Goal: Task Accomplishment & Management: Complete application form

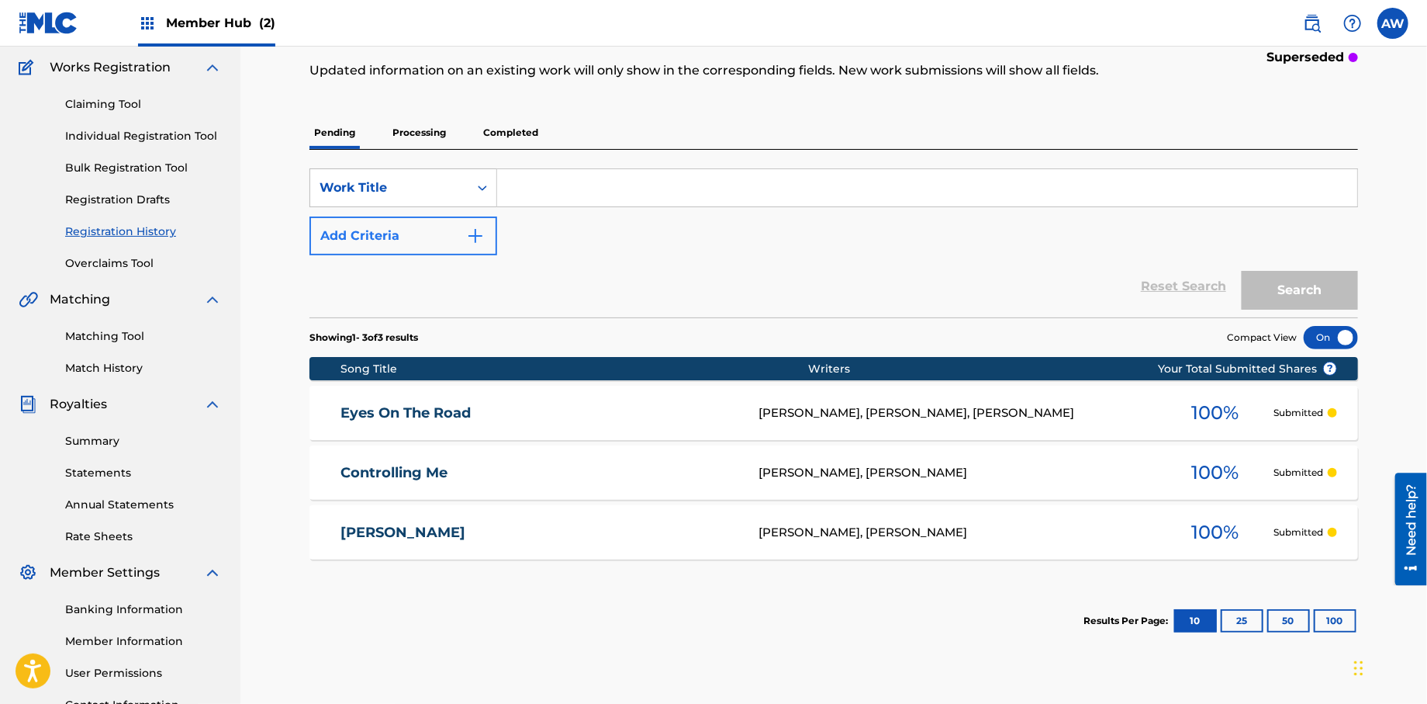
click at [572, 188] on input "Search Form" at bounding box center [927, 187] width 860 height 37
click at [152, 26] on img at bounding box center [147, 23] width 19 height 19
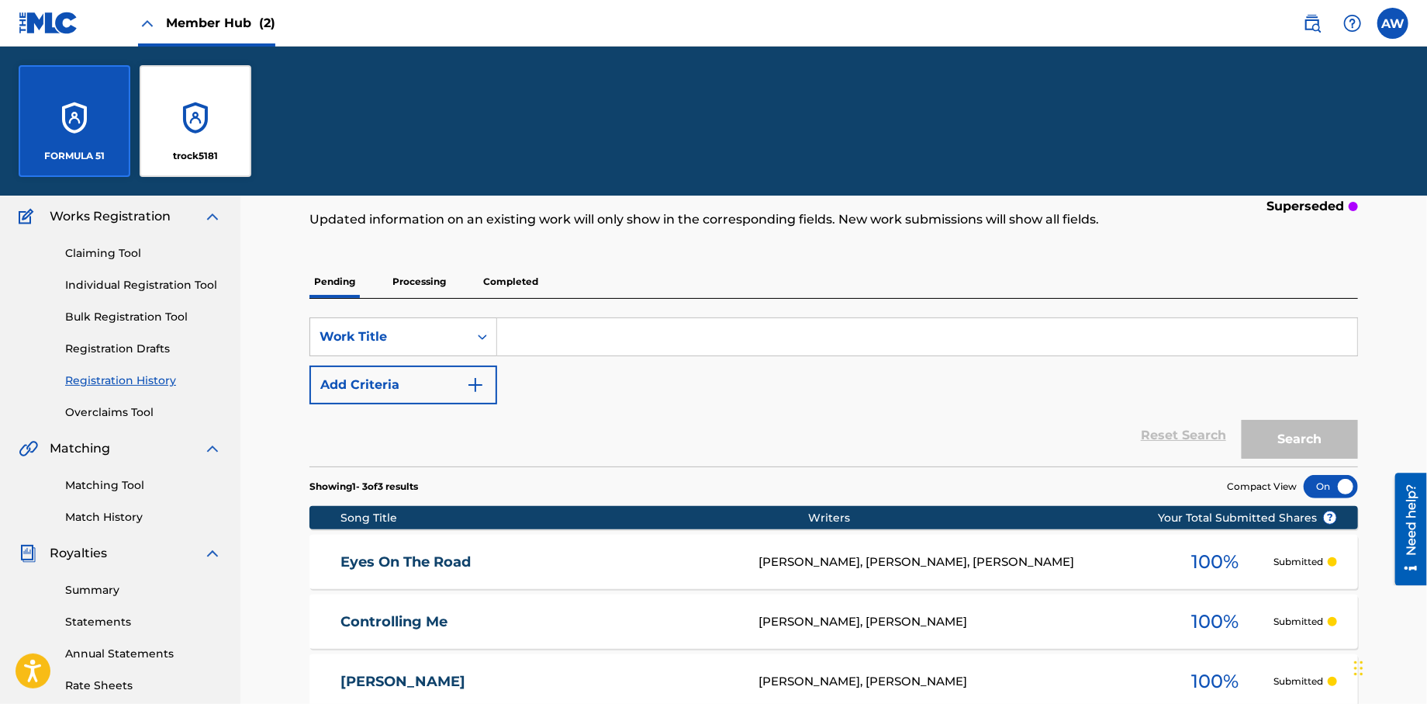
scroll to position [272, 0]
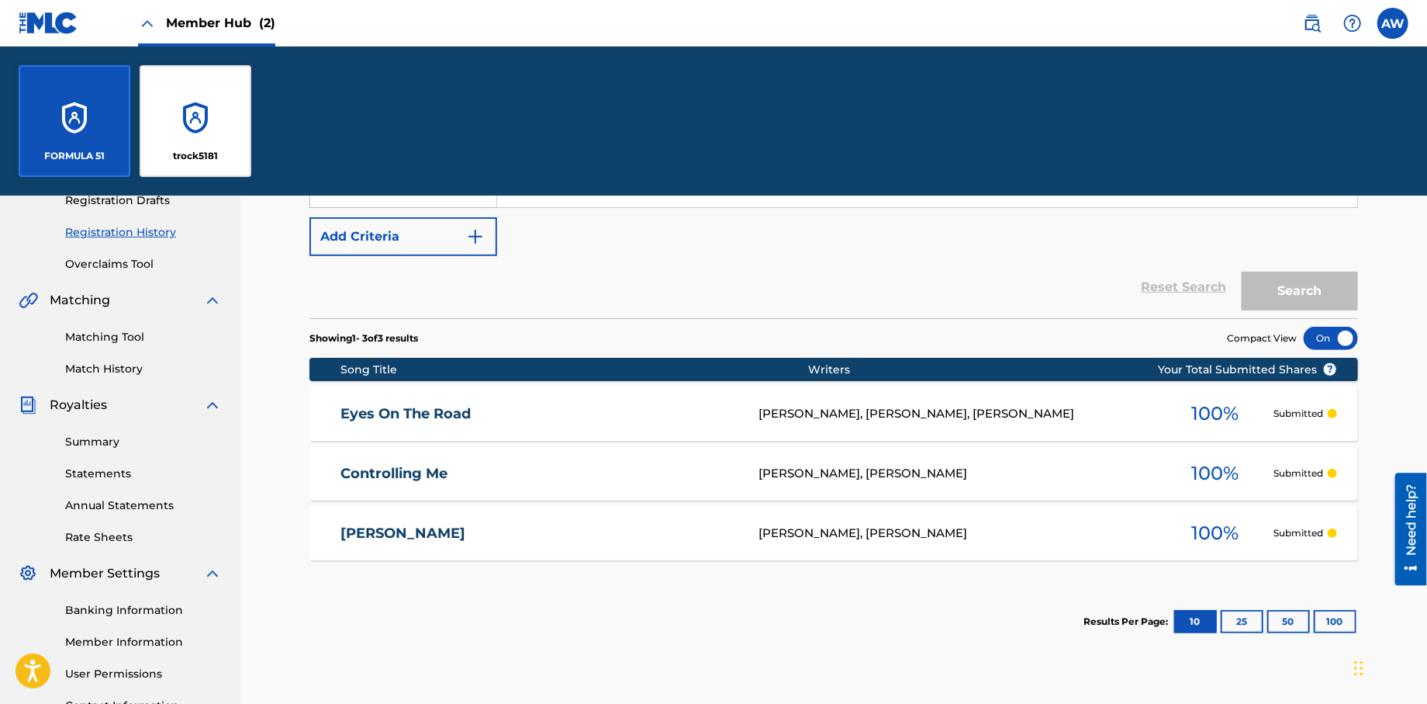
click at [78, 109] on div "FORMULA 51" at bounding box center [75, 121] width 112 height 112
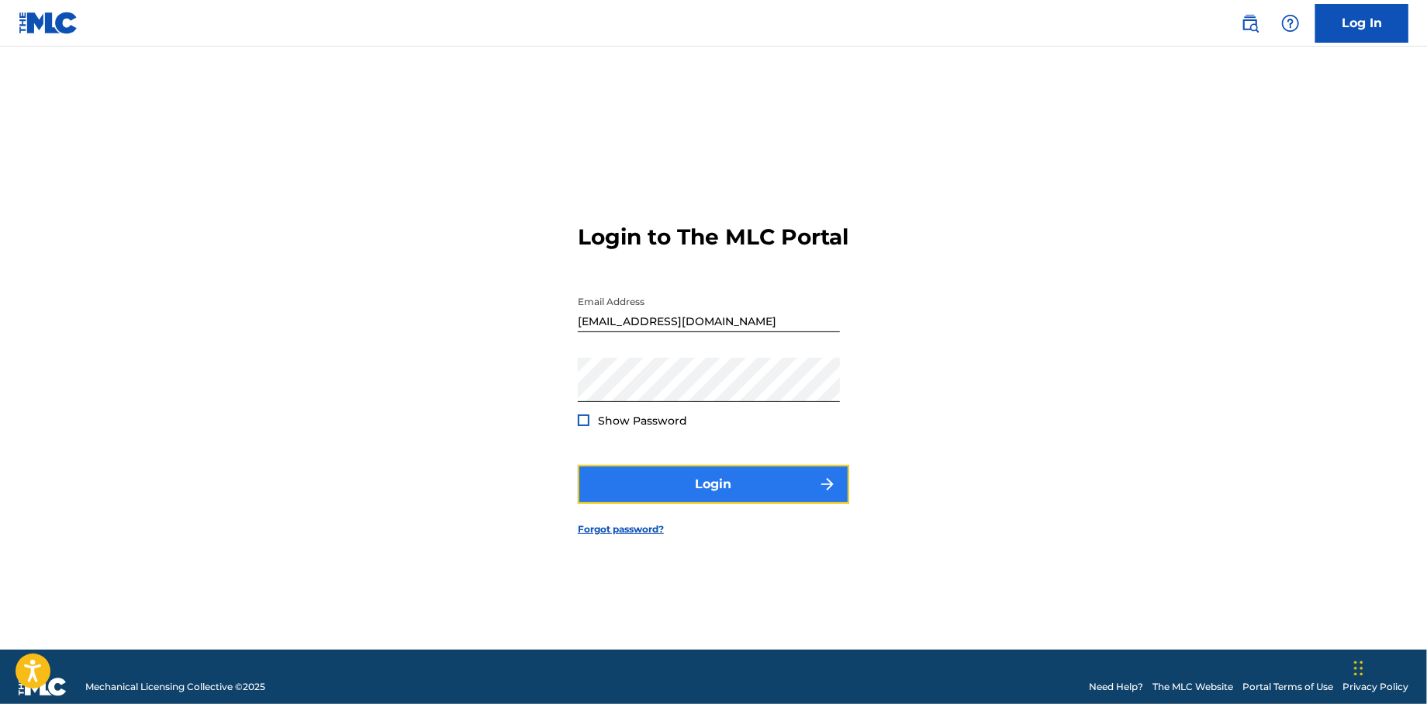
click at [673, 501] on button "Login" at bounding box center [714, 484] width 272 height 39
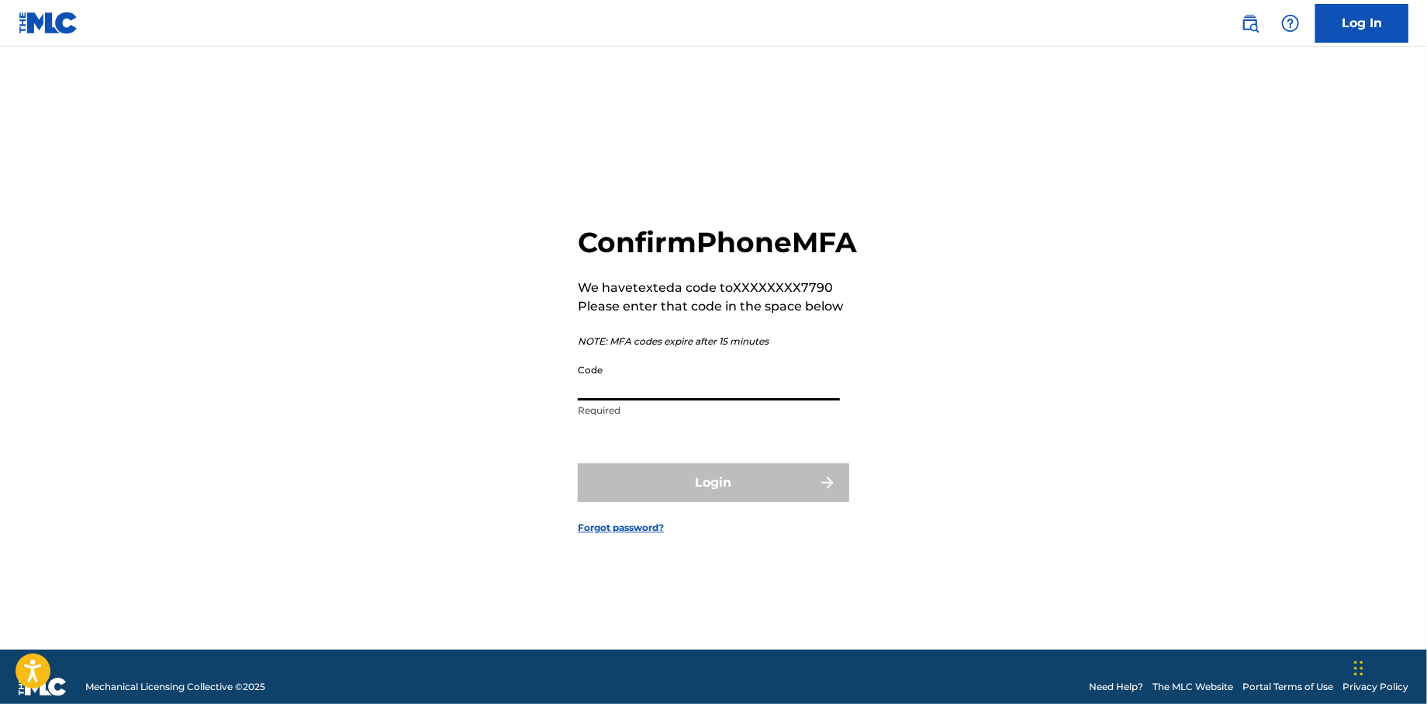
click at [605, 396] on input "Code" at bounding box center [709, 378] width 262 height 44
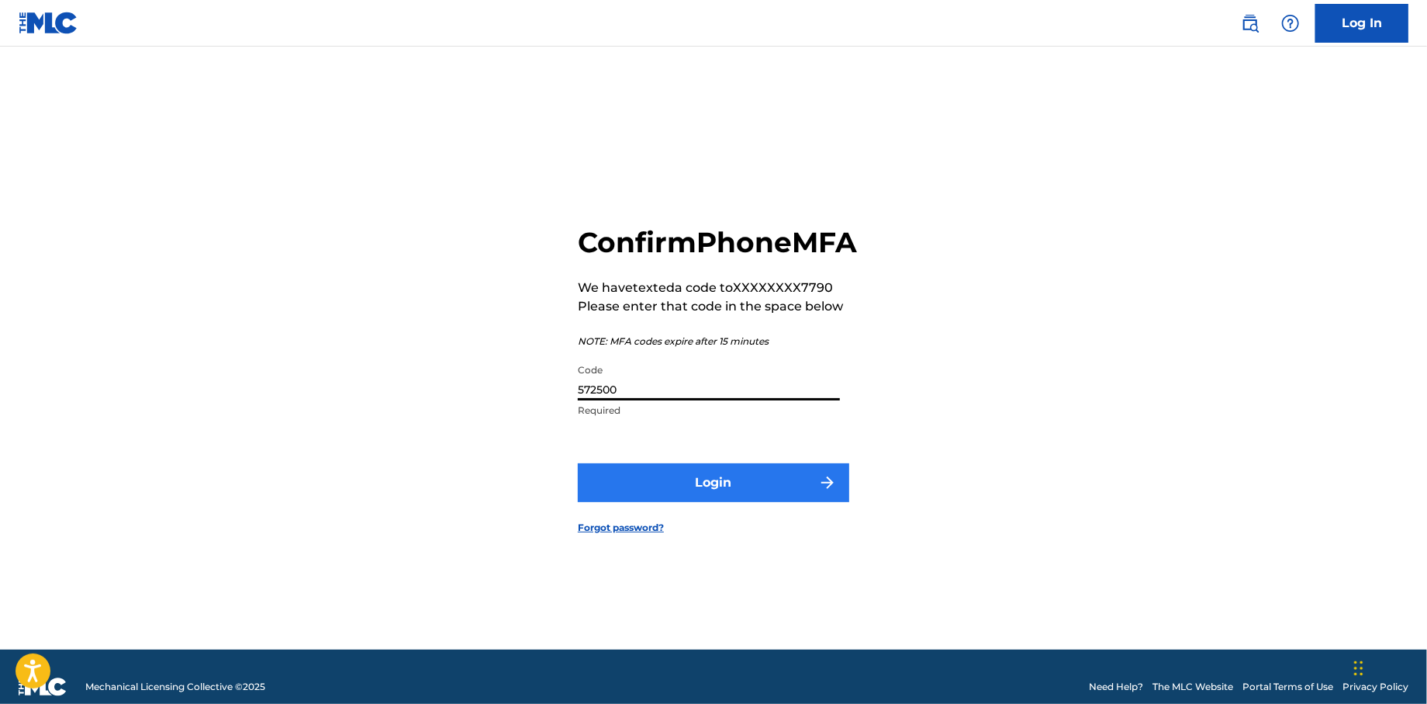
type input "572500"
click at [613, 500] on button "Login" at bounding box center [714, 482] width 272 height 39
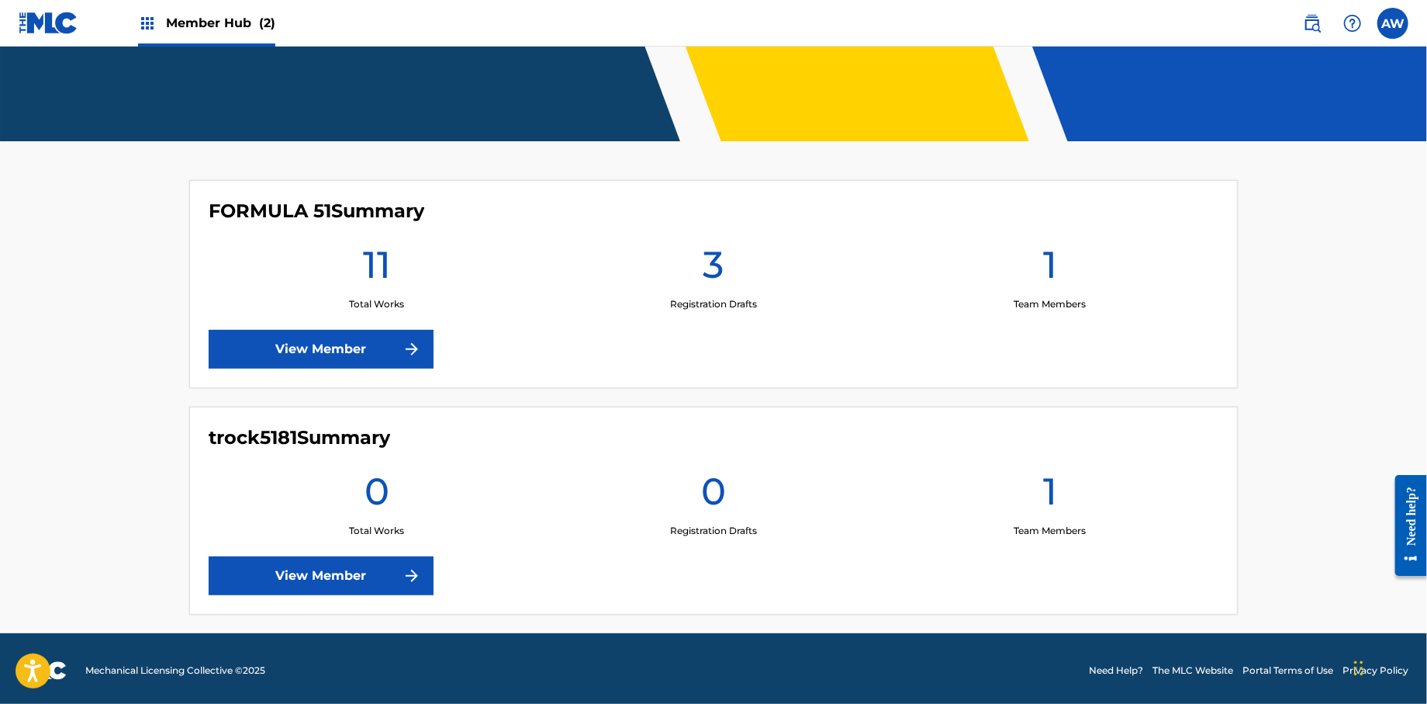
scroll to position [289, 0]
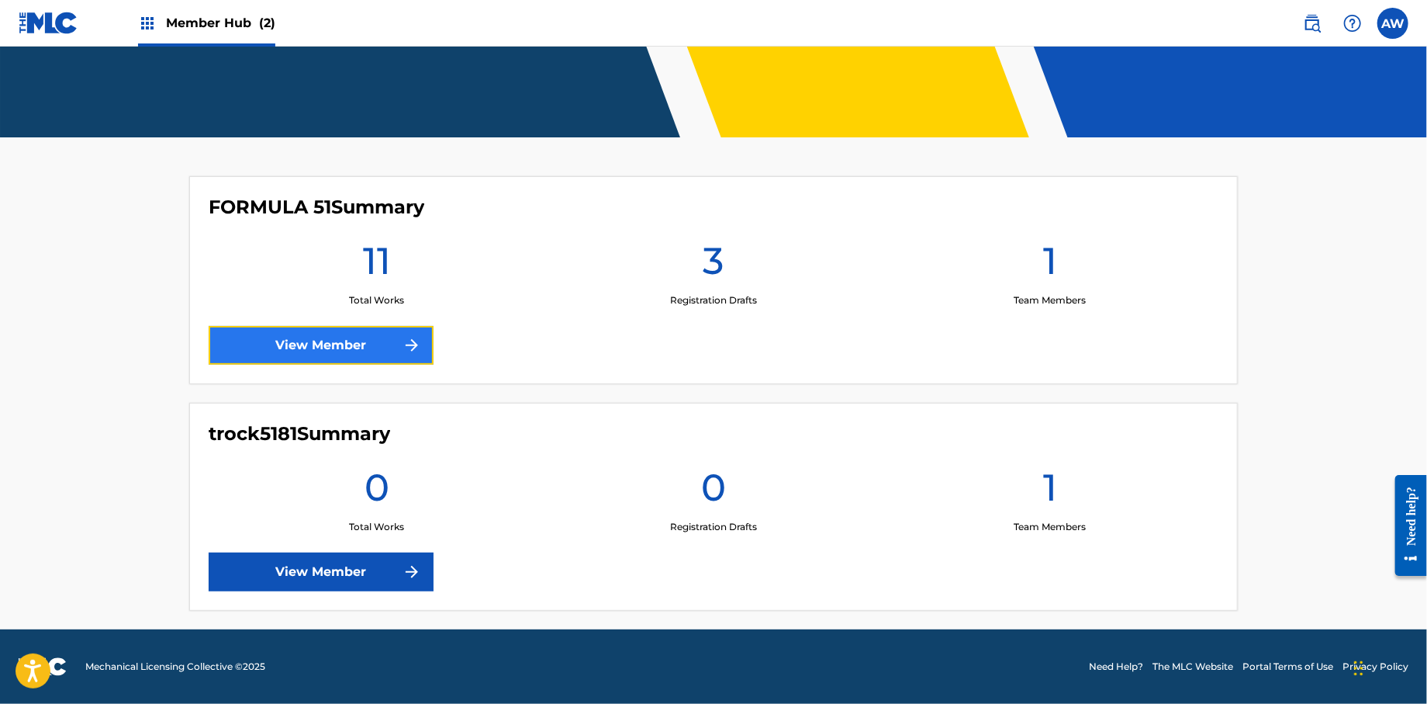
click at [362, 345] on link "View Member" at bounding box center [321, 345] width 225 height 39
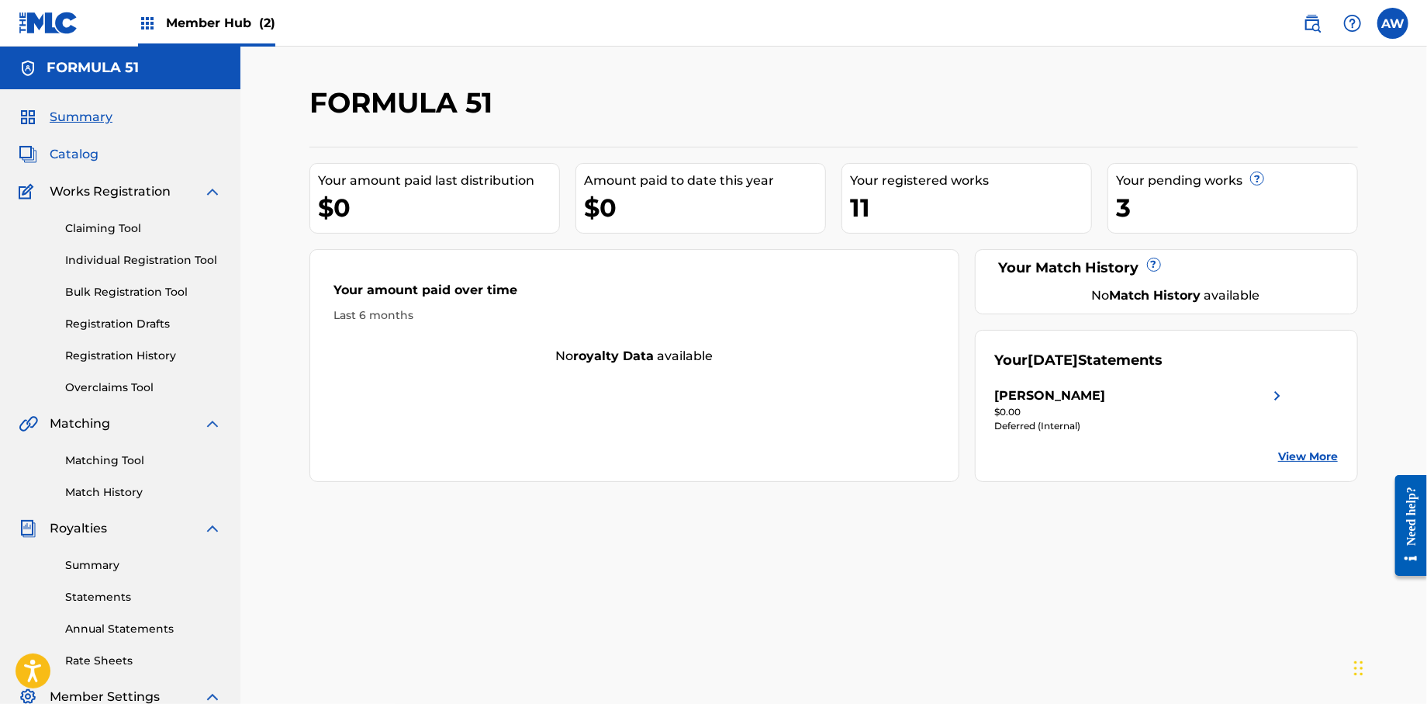
click at [81, 154] on span "Catalog" at bounding box center [74, 154] width 49 height 19
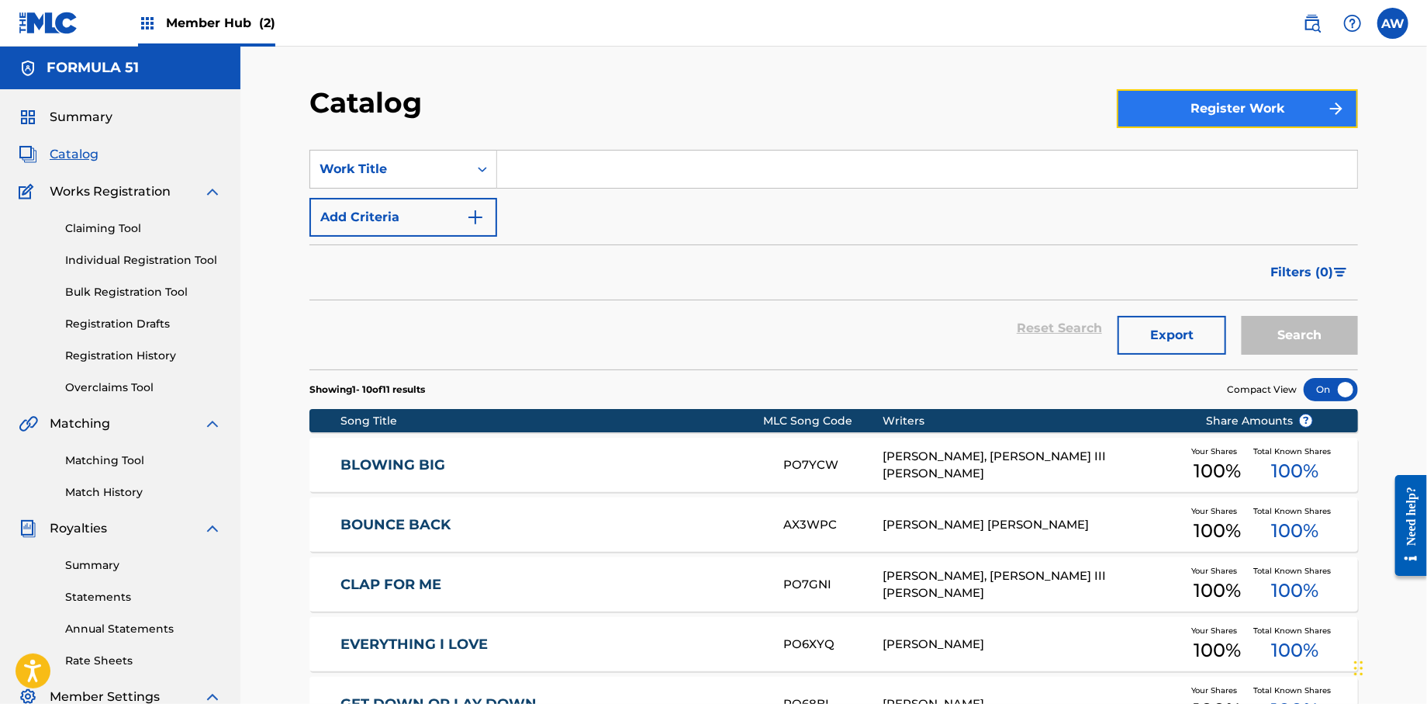
click at [1166, 125] on button "Register Work" at bounding box center [1237, 108] width 241 height 39
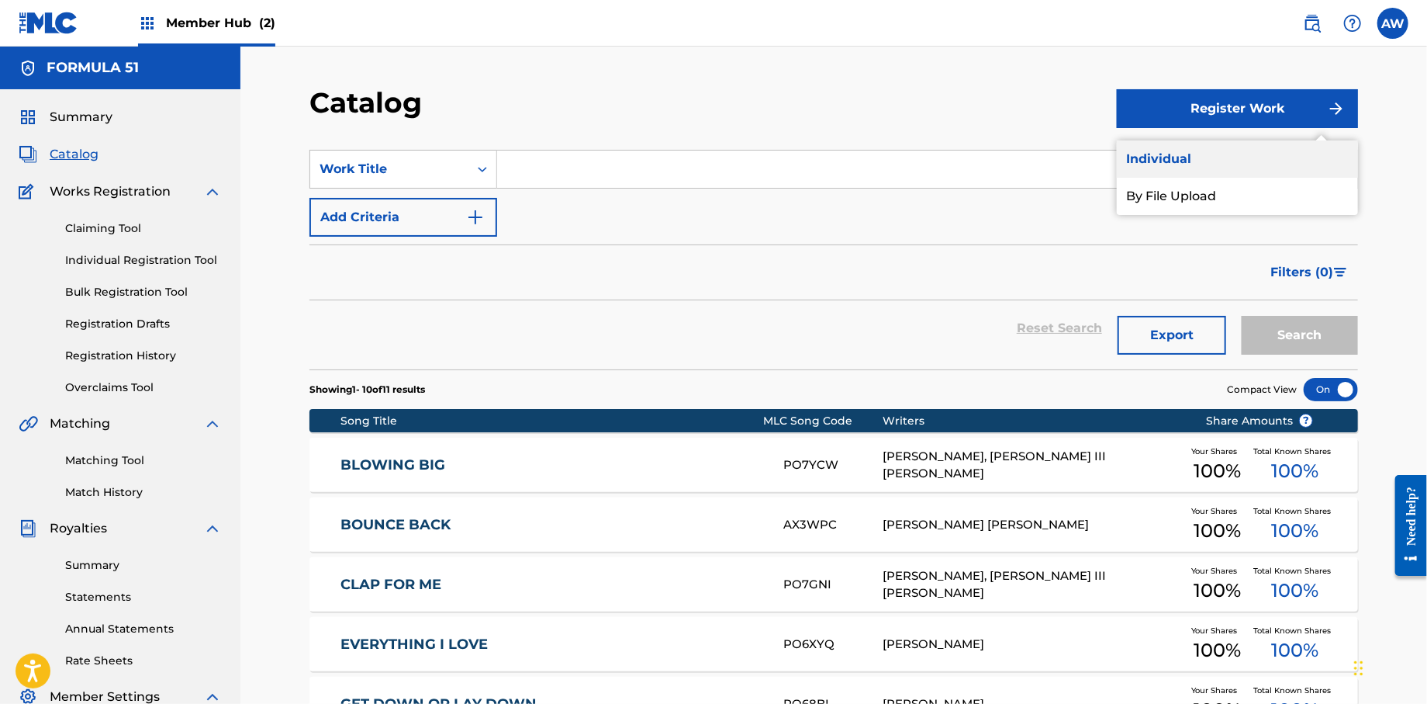
click at [1157, 157] on link "Individual" at bounding box center [1237, 158] width 241 height 37
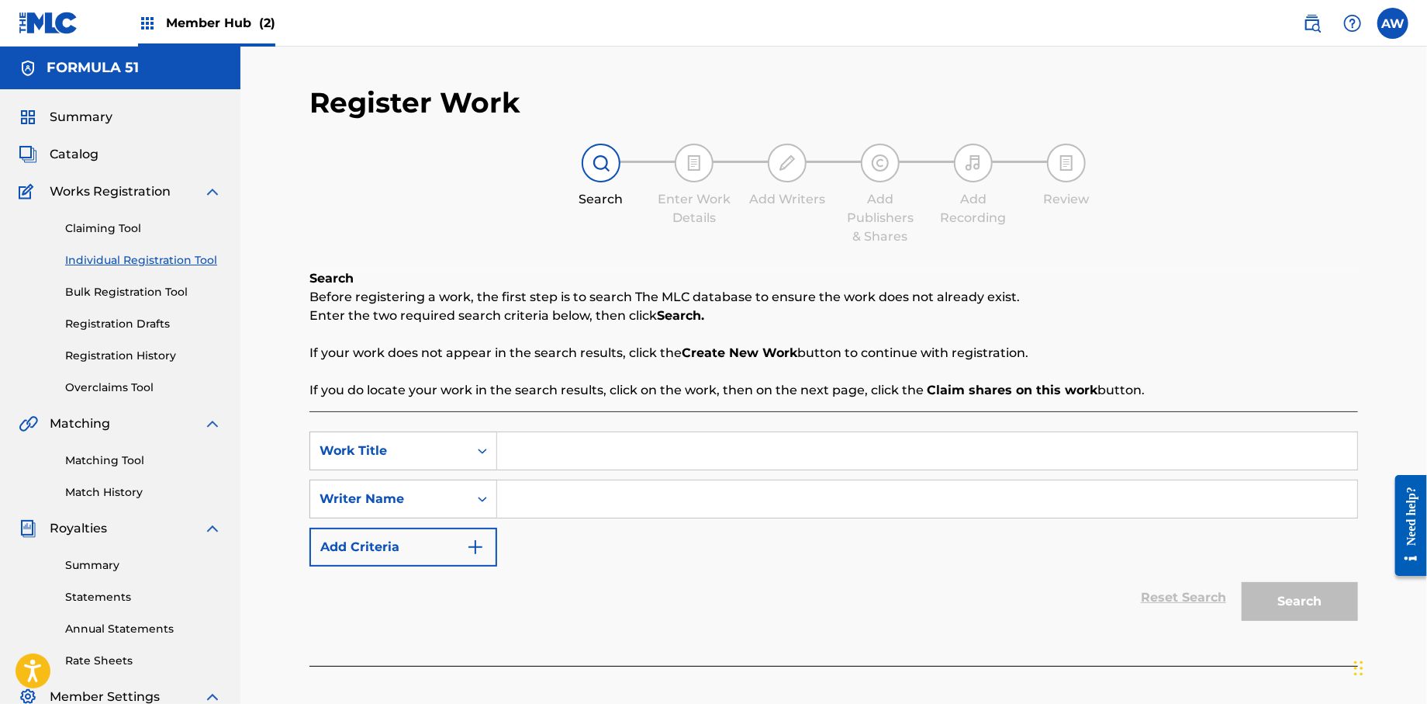
click at [532, 456] on input "Search Form" at bounding box center [927, 450] width 860 height 37
click at [518, 452] on input "Search Form" at bounding box center [927, 450] width 860 height 37
type input "y"
type input "Ya'll Hoes"
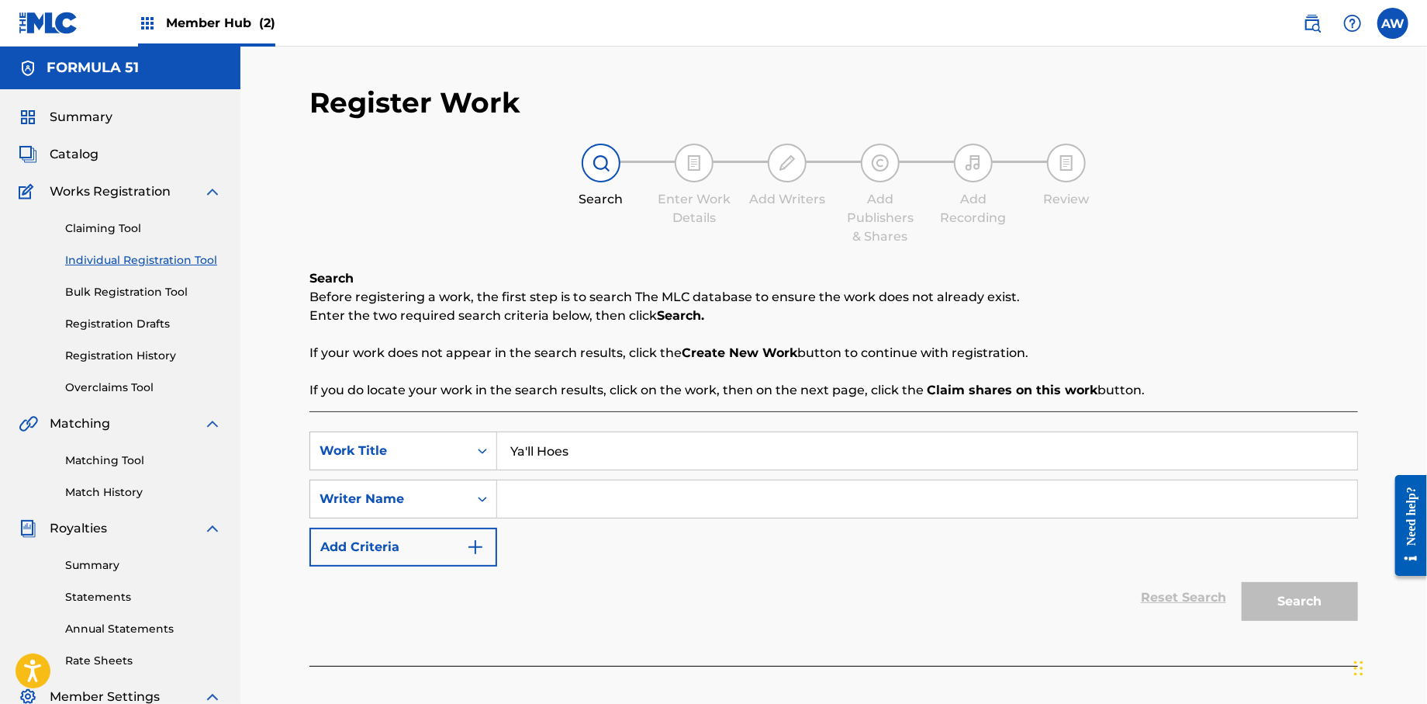
click at [561, 504] on input "Search Form" at bounding box center [927, 498] width 860 height 37
click at [550, 514] on input "Search Form" at bounding box center [927, 498] width 860 height 37
type input "Anthony Wells"
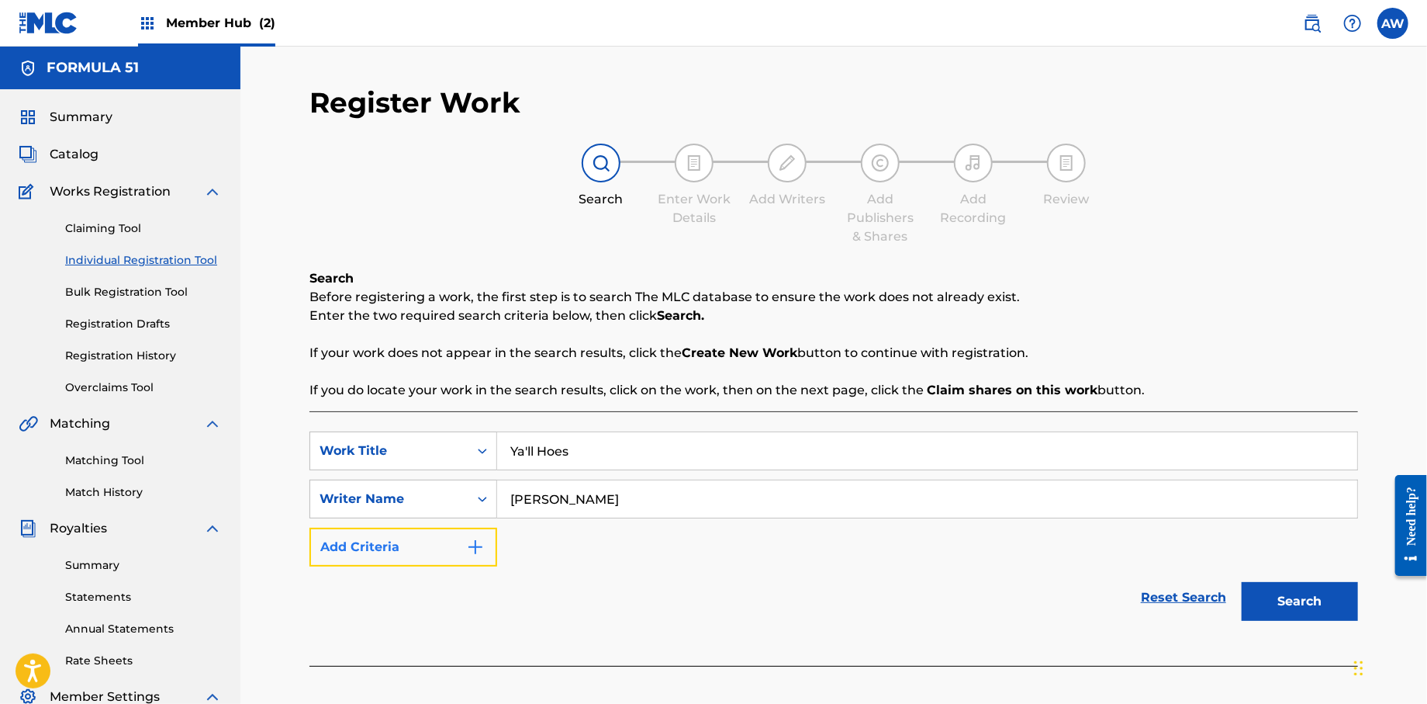
click at [469, 559] on button "Add Criteria" at bounding box center [404, 547] width 188 height 39
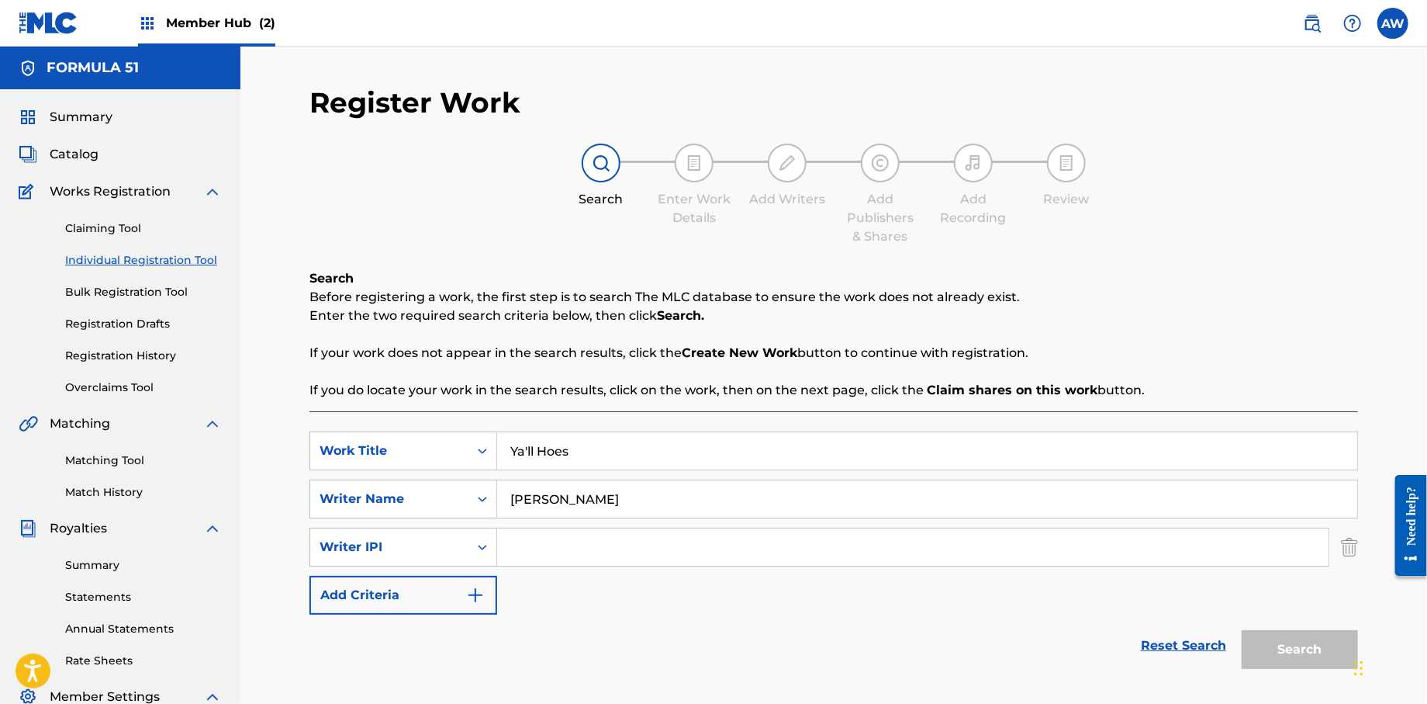
click at [580, 542] on input "Search Form" at bounding box center [913, 546] width 832 height 37
type input "572298521"
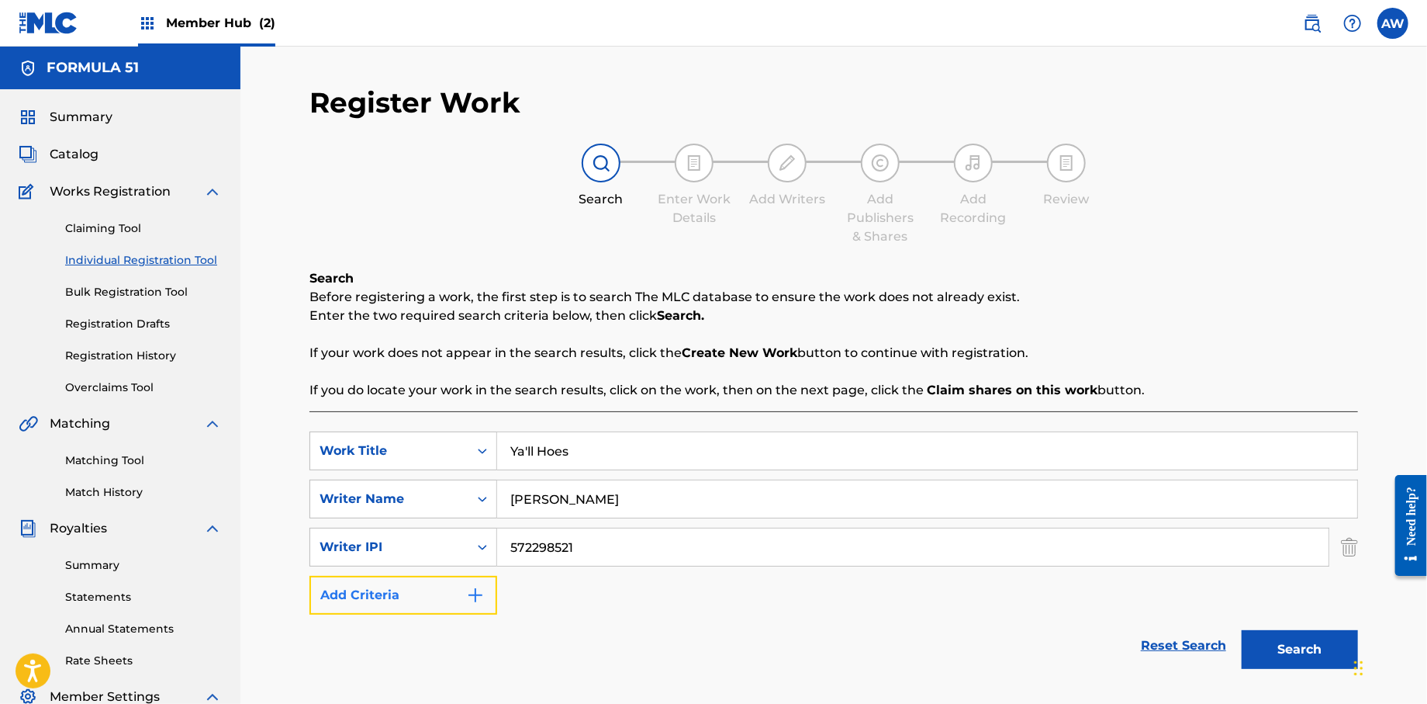
click at [485, 611] on button "Add Criteria" at bounding box center [404, 595] width 188 height 39
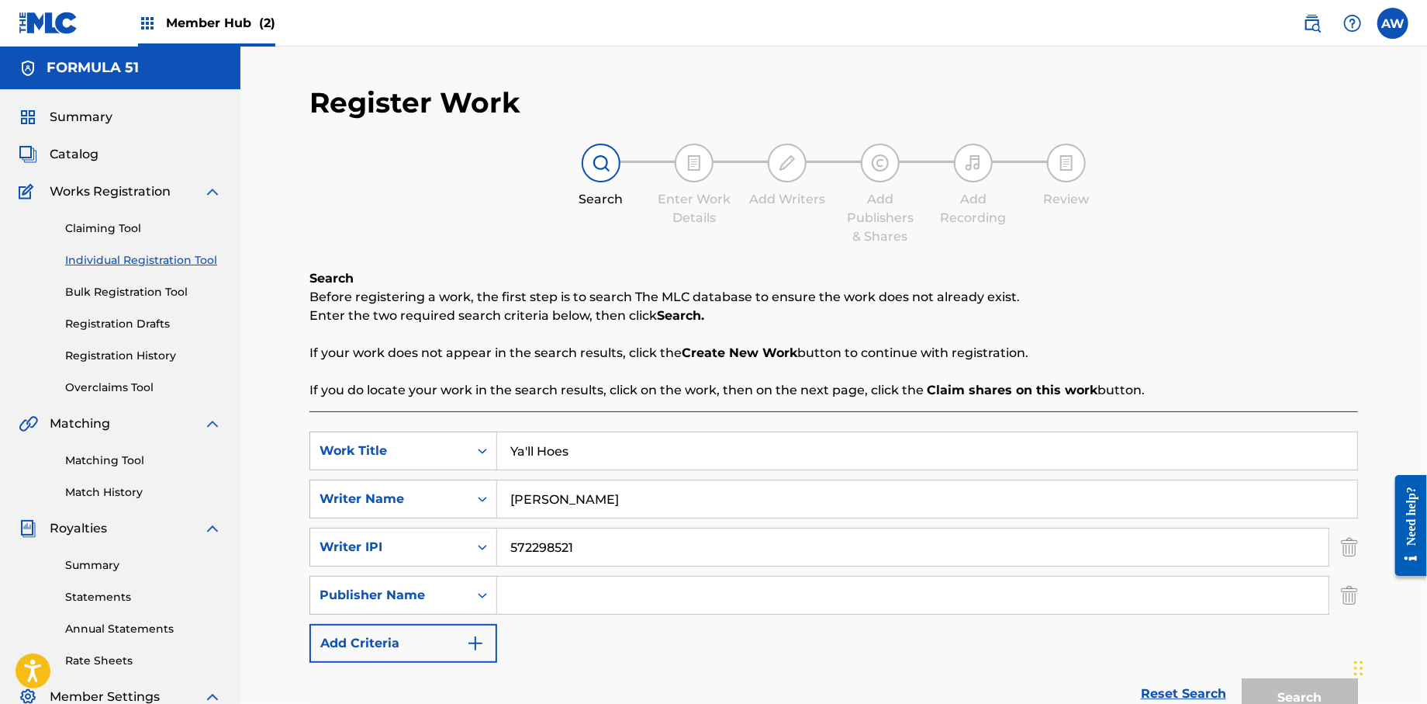
click at [529, 604] on input "Search Form" at bounding box center [913, 594] width 832 height 37
type input "Formula 51"
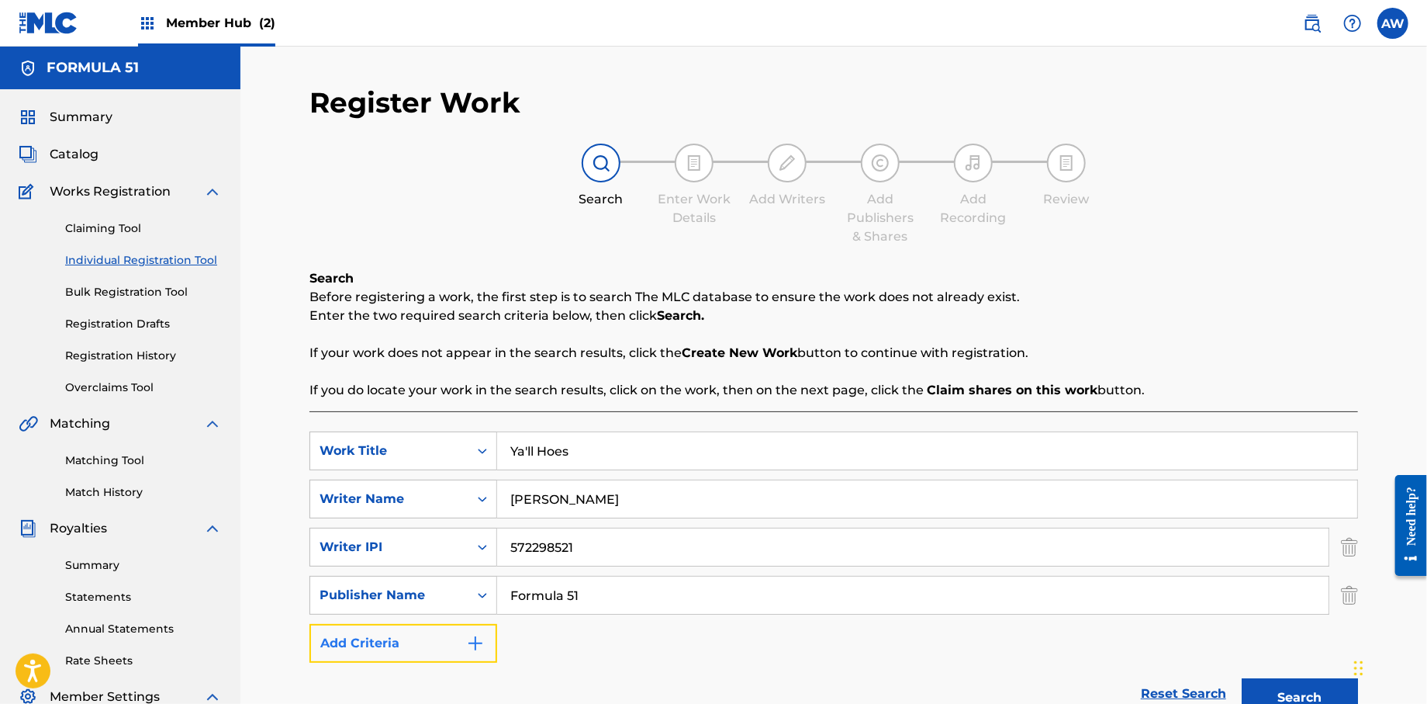
click at [493, 651] on button "Add Criteria" at bounding box center [404, 643] width 188 height 39
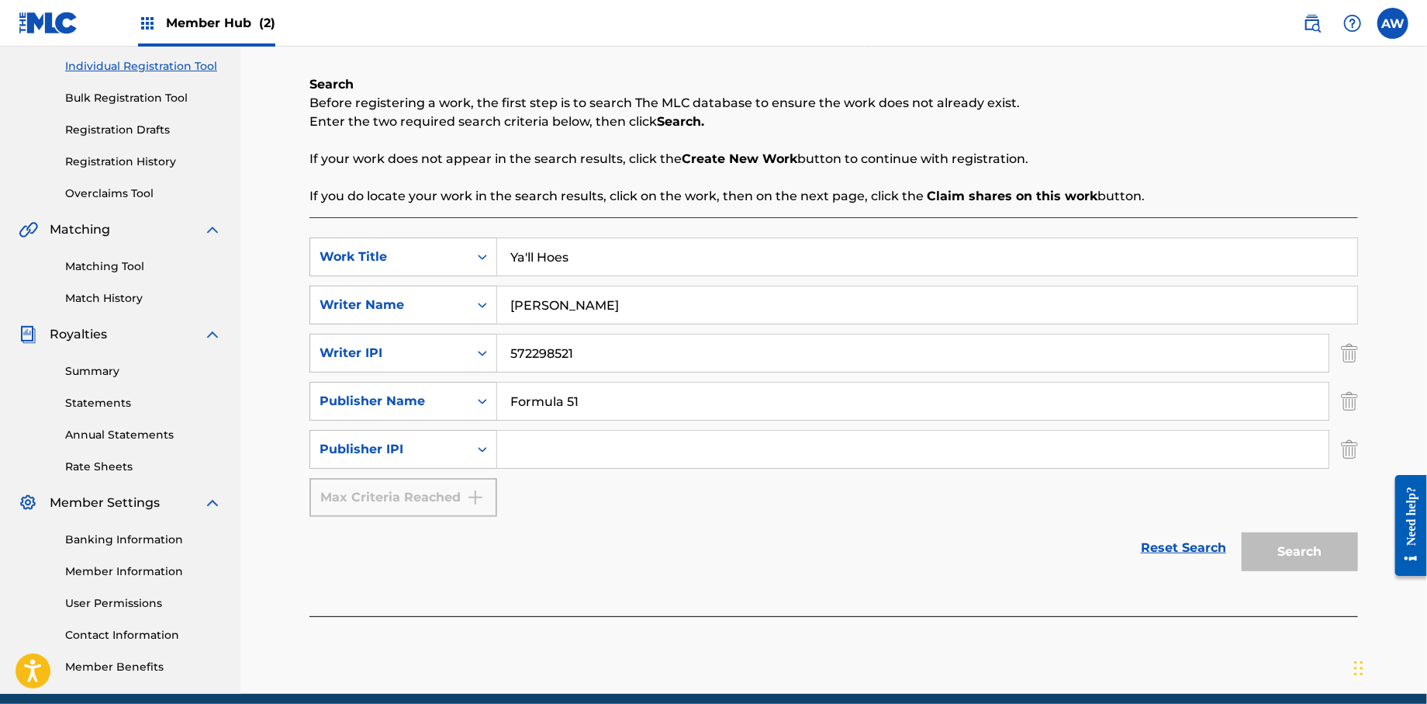
scroll to position [206, 0]
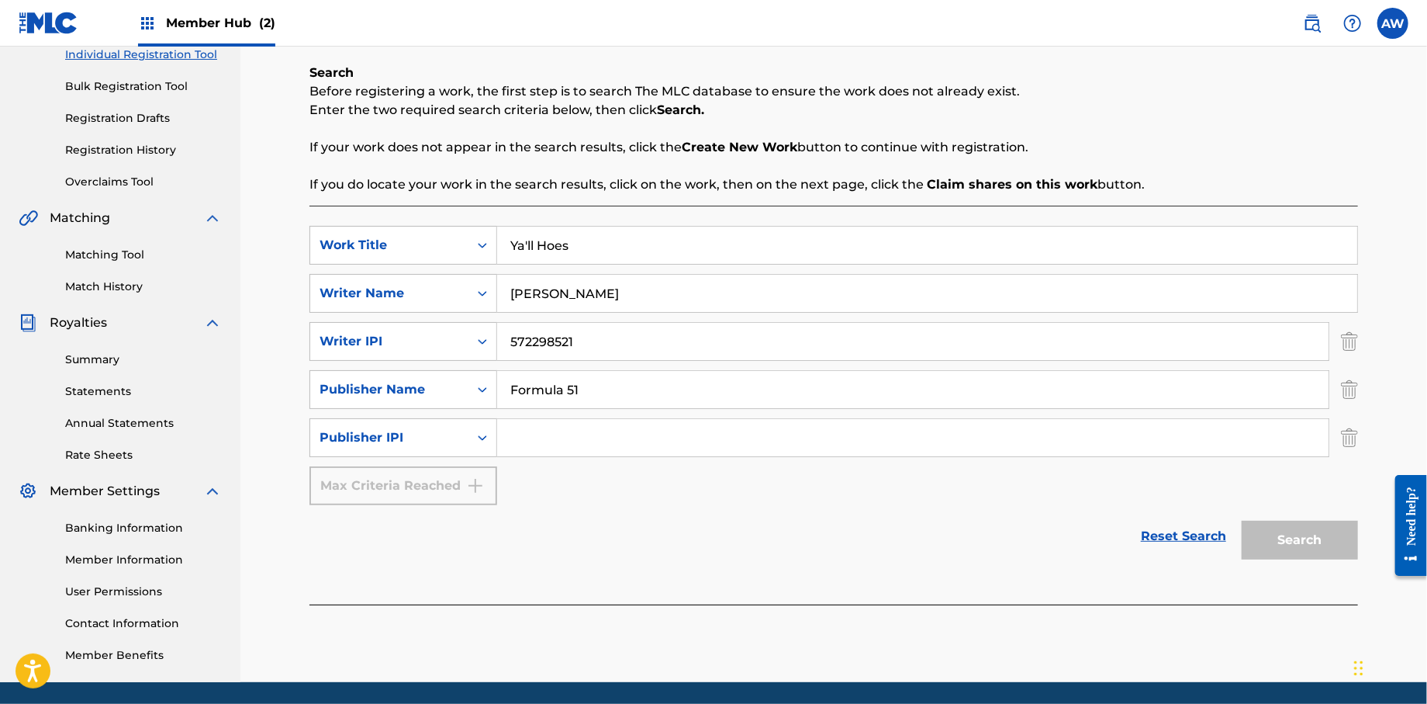
click at [580, 442] on input "Search Form" at bounding box center [913, 437] width 832 height 37
type input "1106052708"
click at [1335, 527] on button "Search" at bounding box center [1300, 540] width 116 height 39
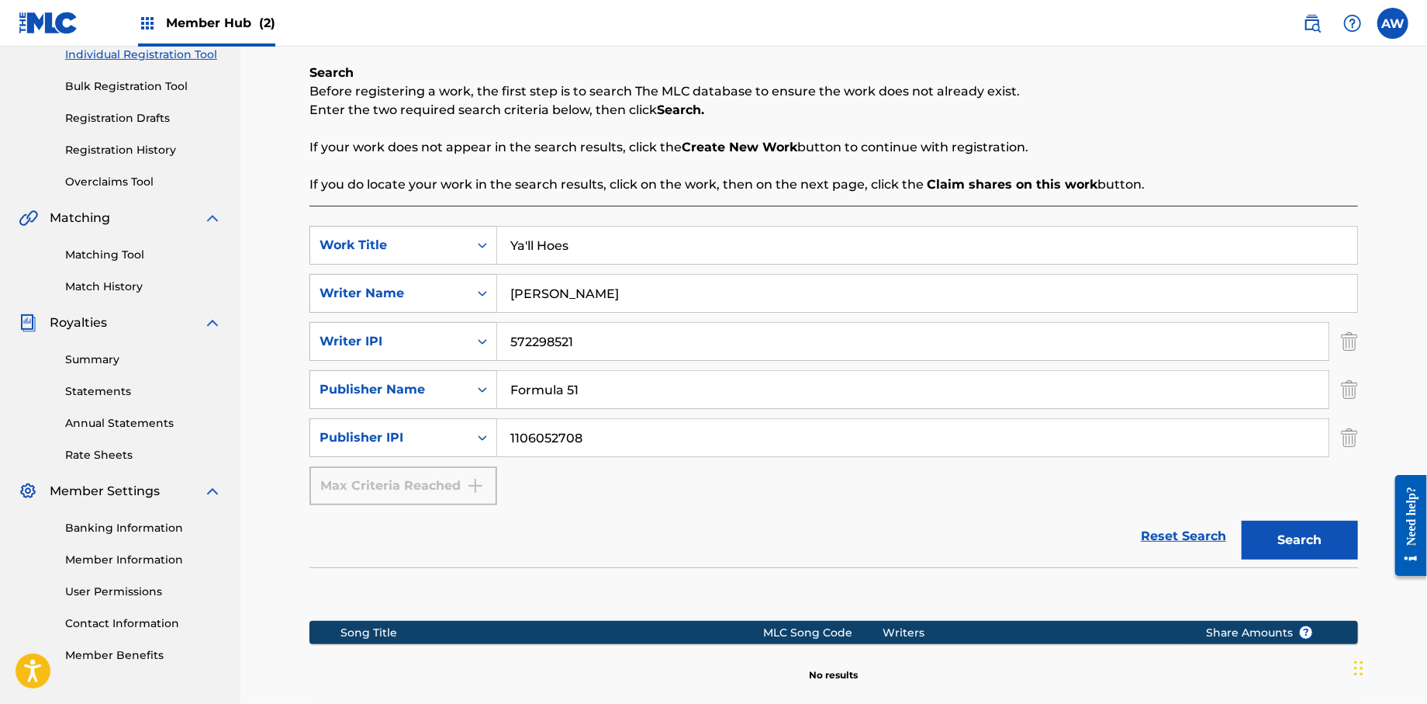
scroll to position [375, 0]
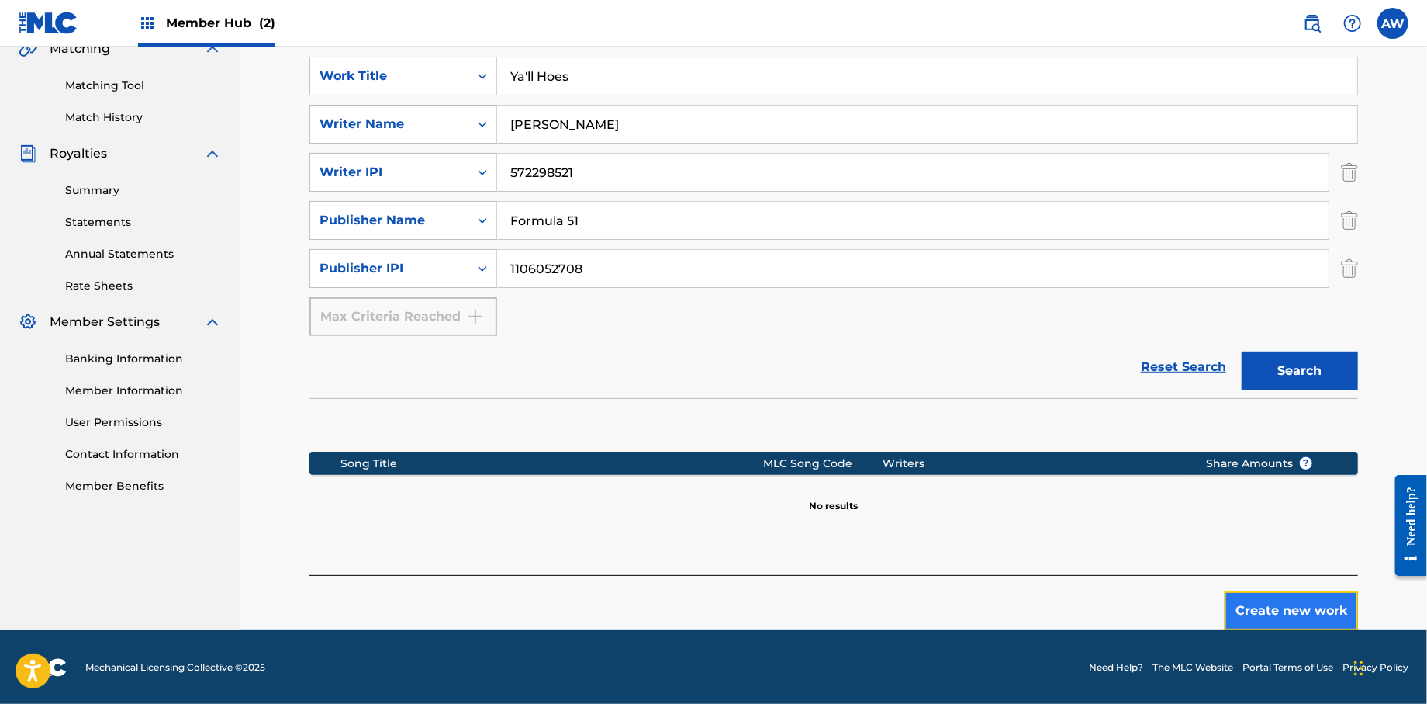
click at [1264, 614] on button "Create new work" at bounding box center [1291, 610] width 133 height 39
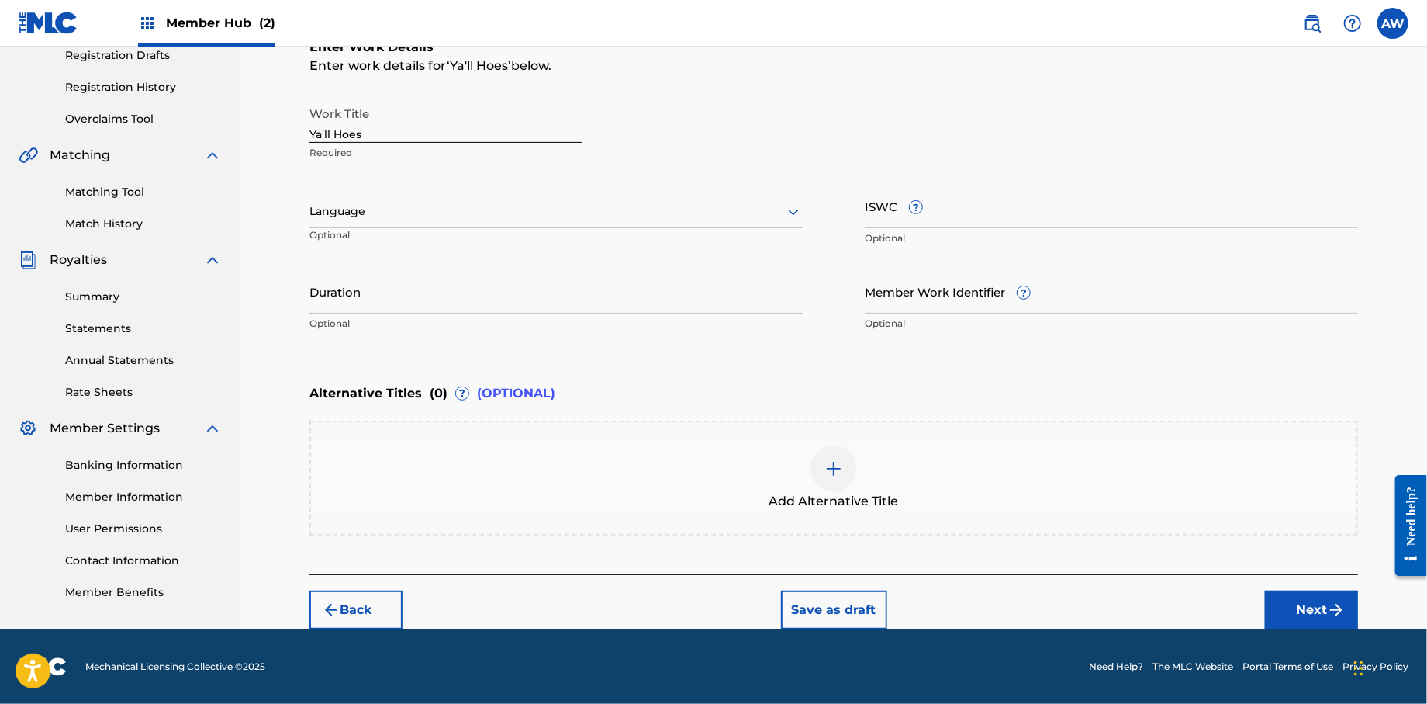
scroll to position [268, 0]
click at [1312, 601] on button "Next" at bounding box center [1311, 610] width 93 height 39
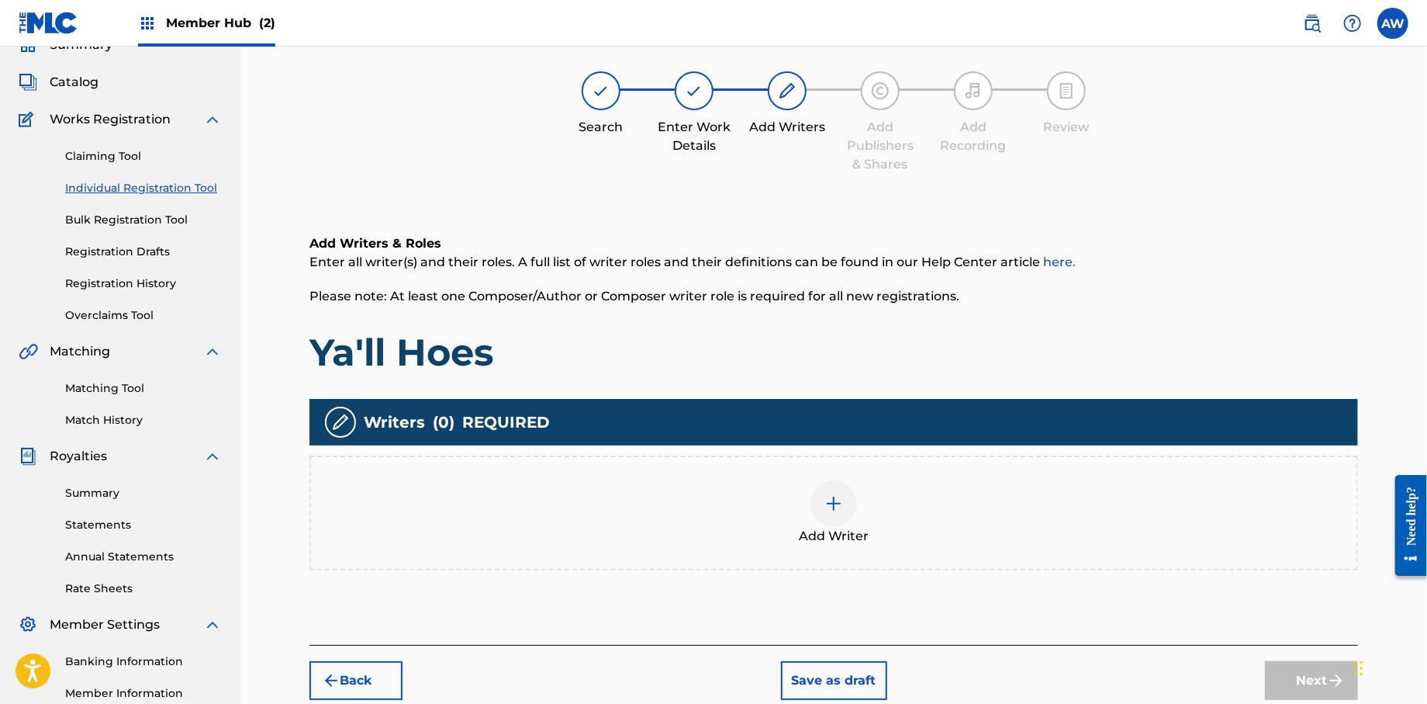
scroll to position [70, 0]
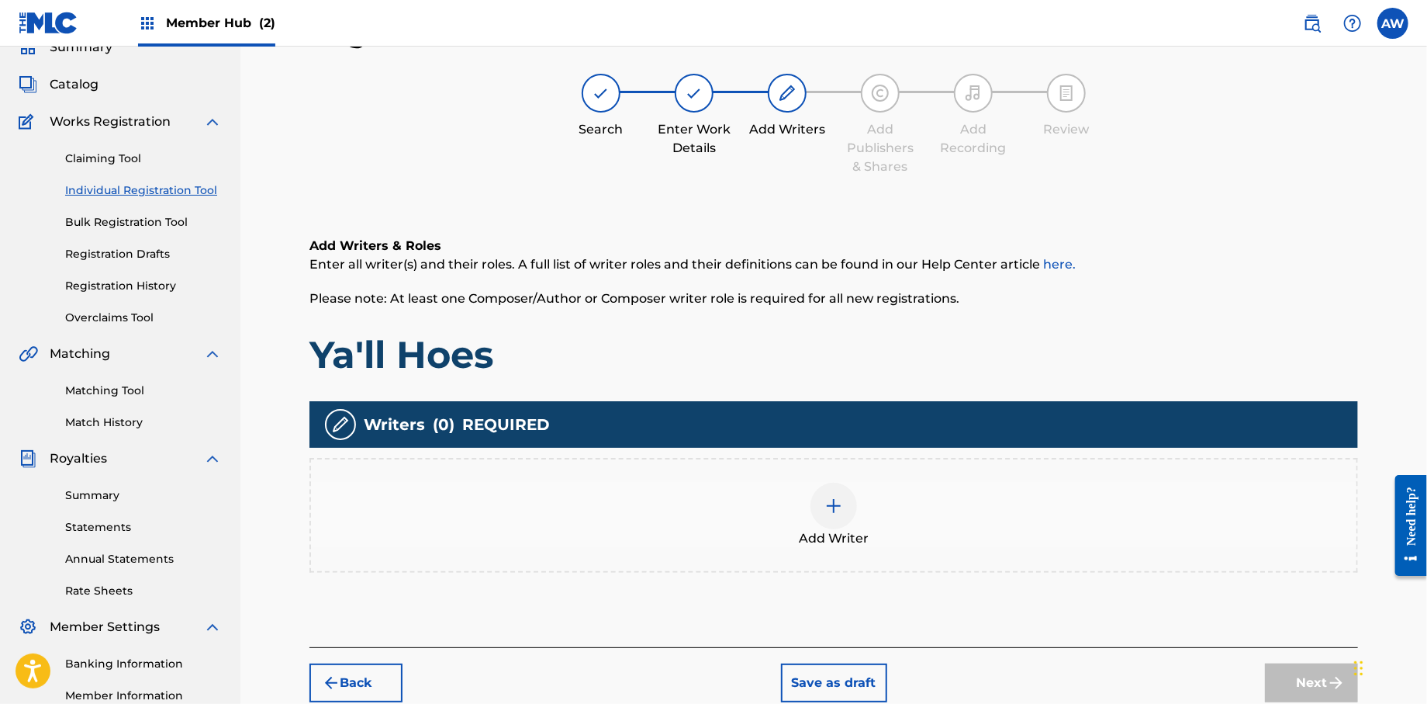
click at [823, 510] on div at bounding box center [834, 506] width 47 height 47
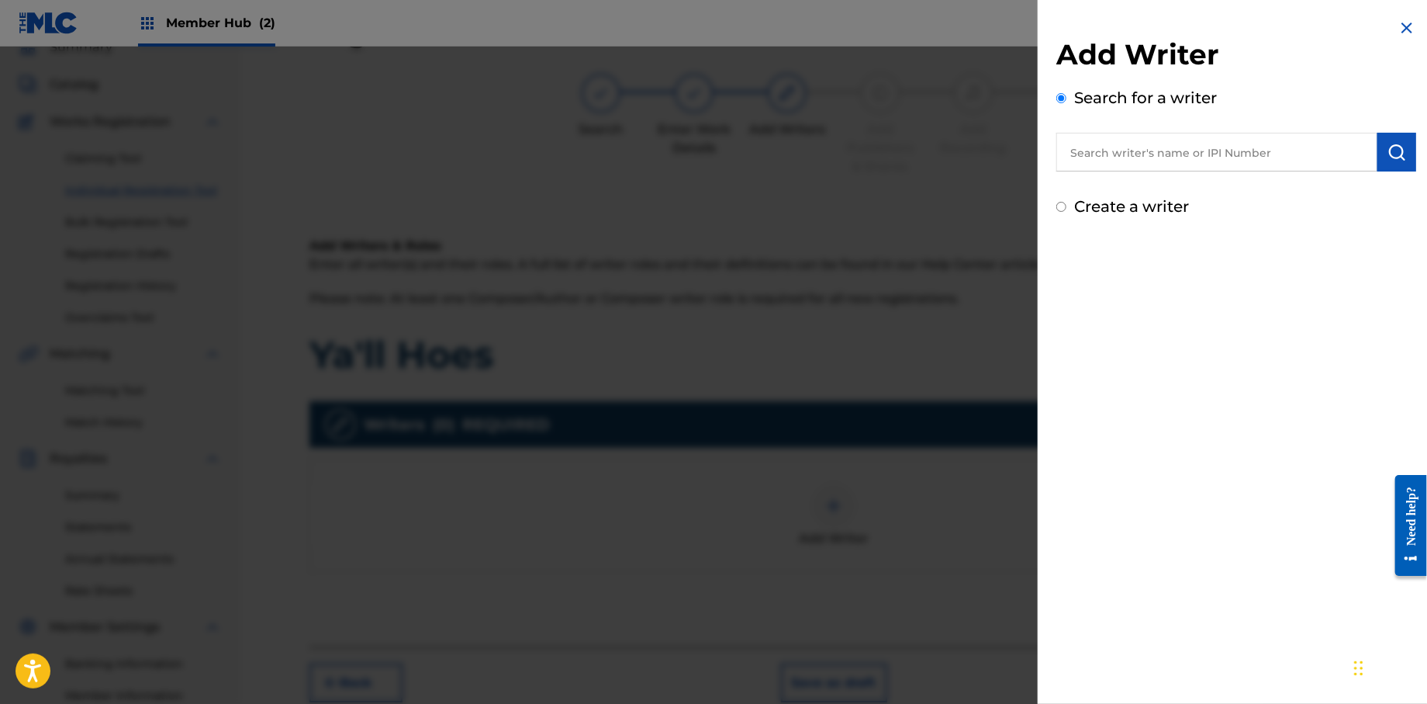
click at [1098, 157] on input "text" at bounding box center [1217, 152] width 321 height 39
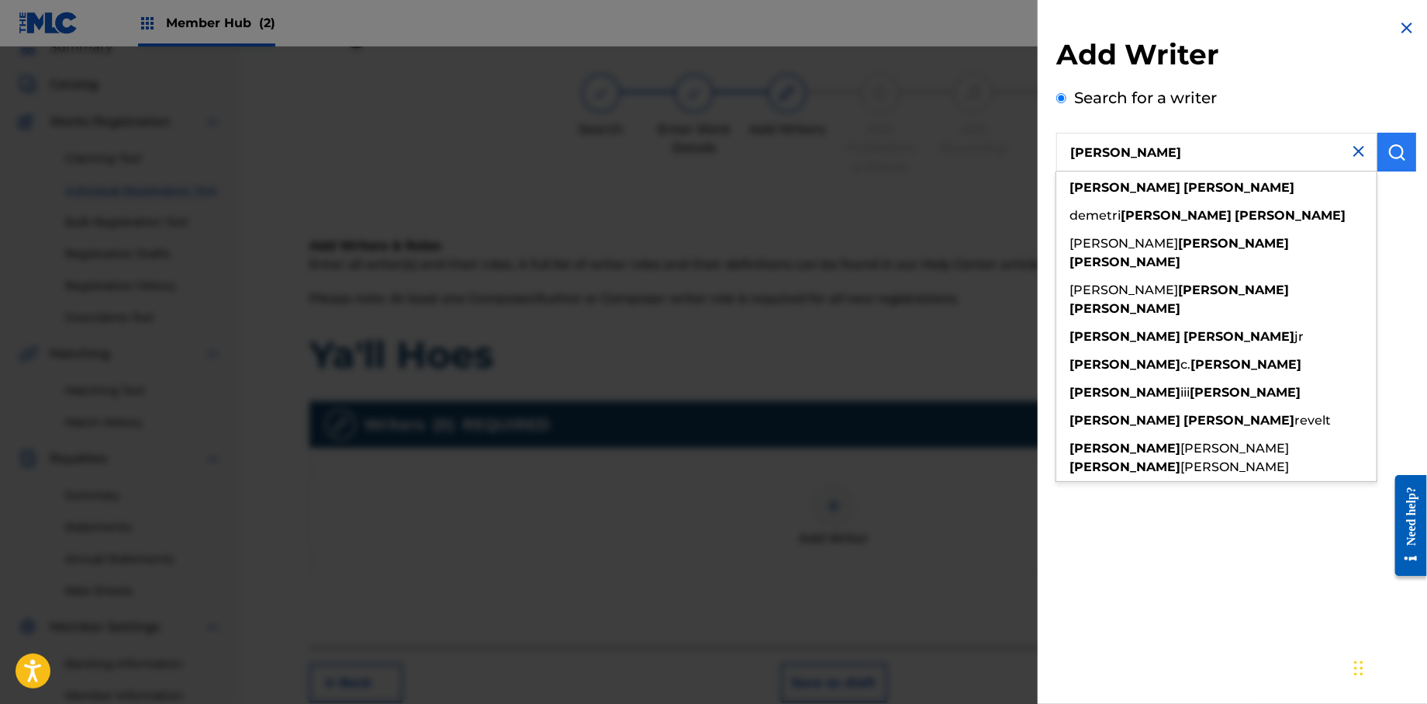
type input "Anthony Wells"
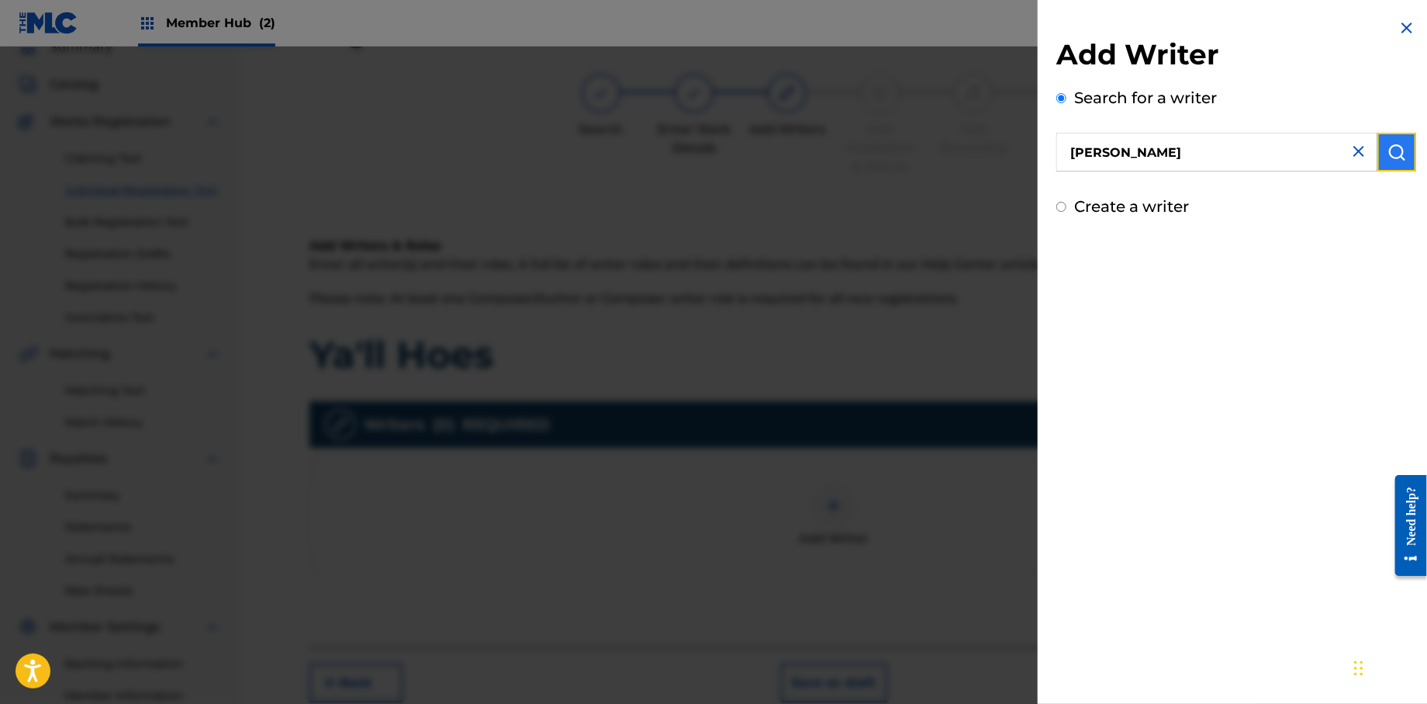
click at [1396, 154] on img "submit" at bounding box center [1397, 152] width 19 height 19
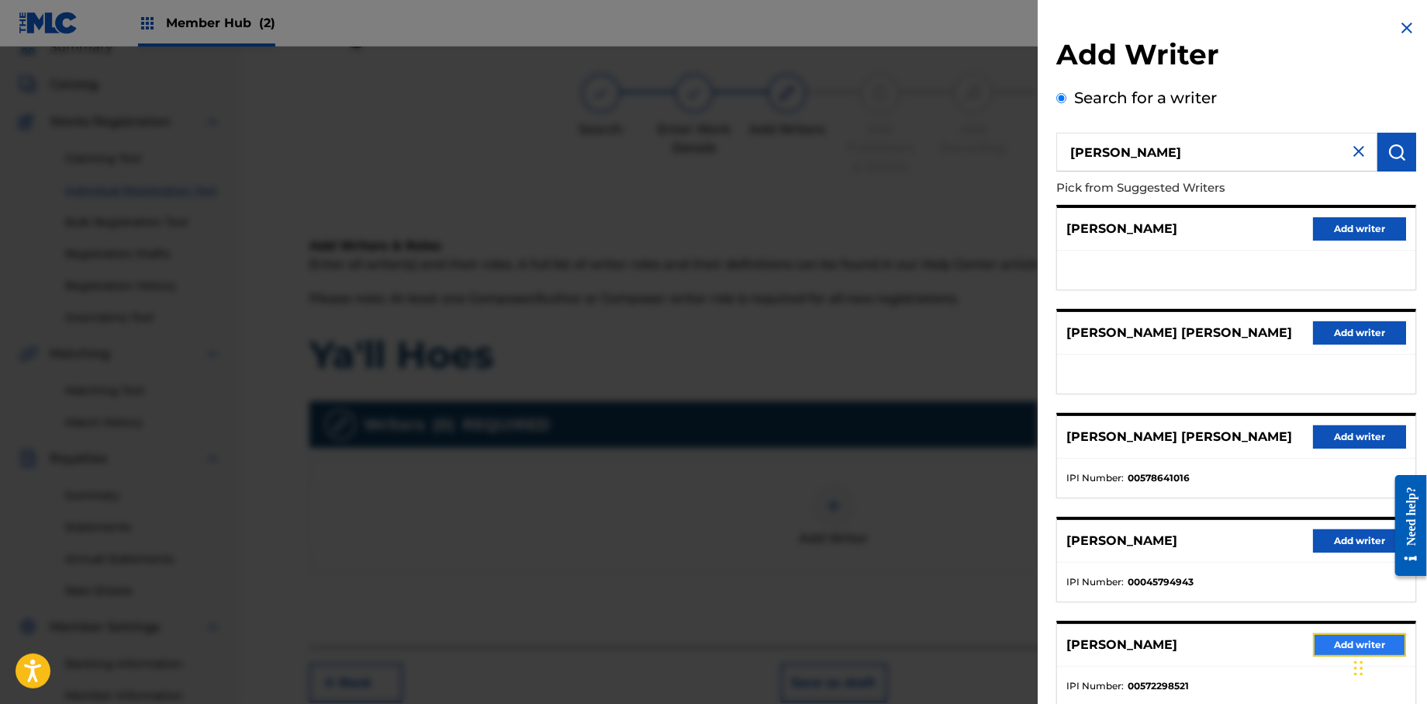
click at [1313, 649] on button "Add writer" at bounding box center [1359, 644] width 93 height 23
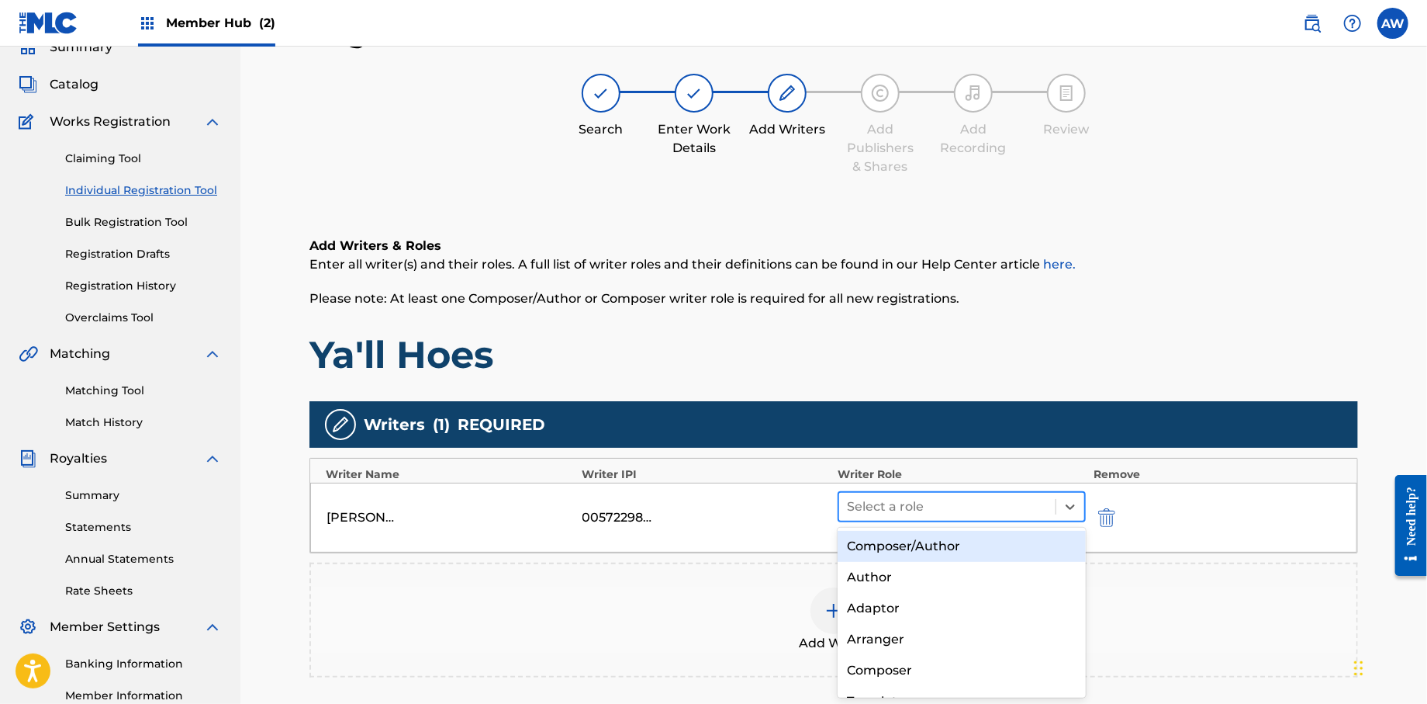
click at [852, 504] on div at bounding box center [947, 507] width 201 height 22
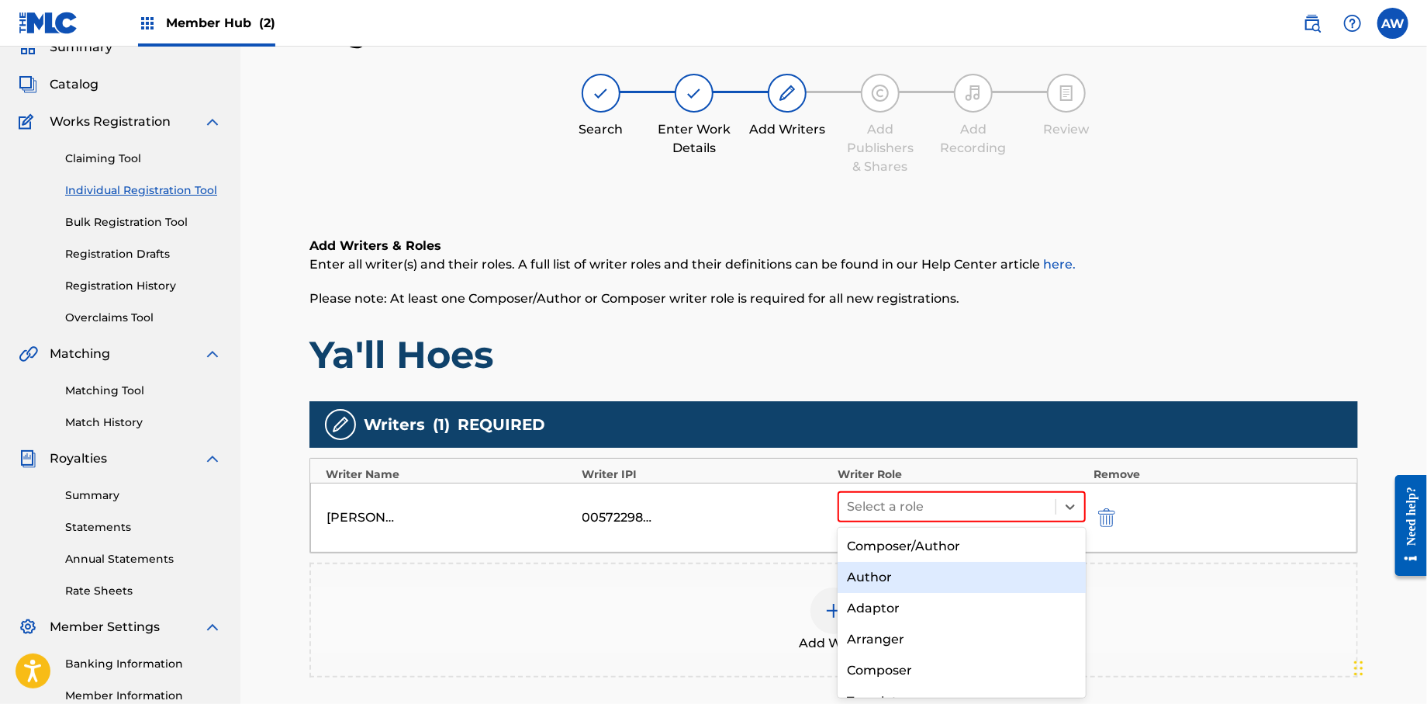
click at [865, 573] on div "Author" at bounding box center [962, 577] width 248 height 31
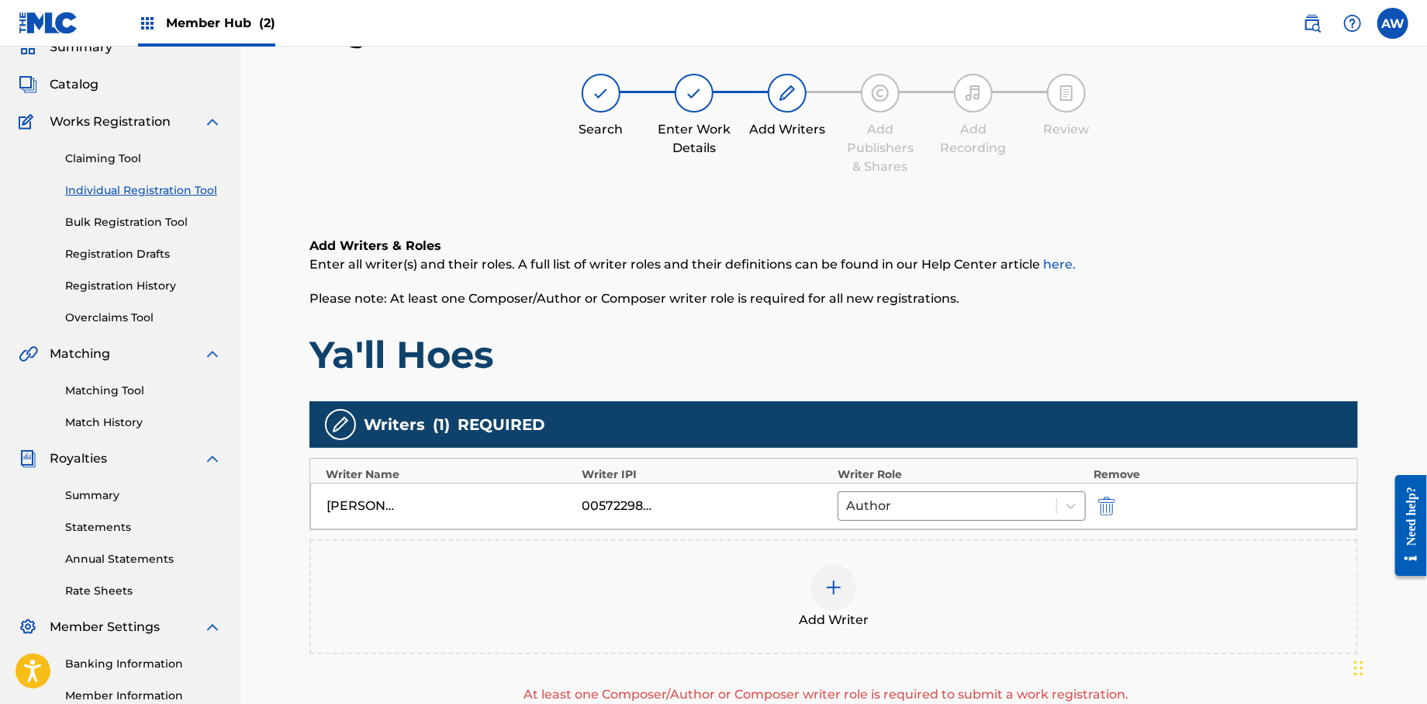
click at [844, 588] on div at bounding box center [834, 587] width 47 height 47
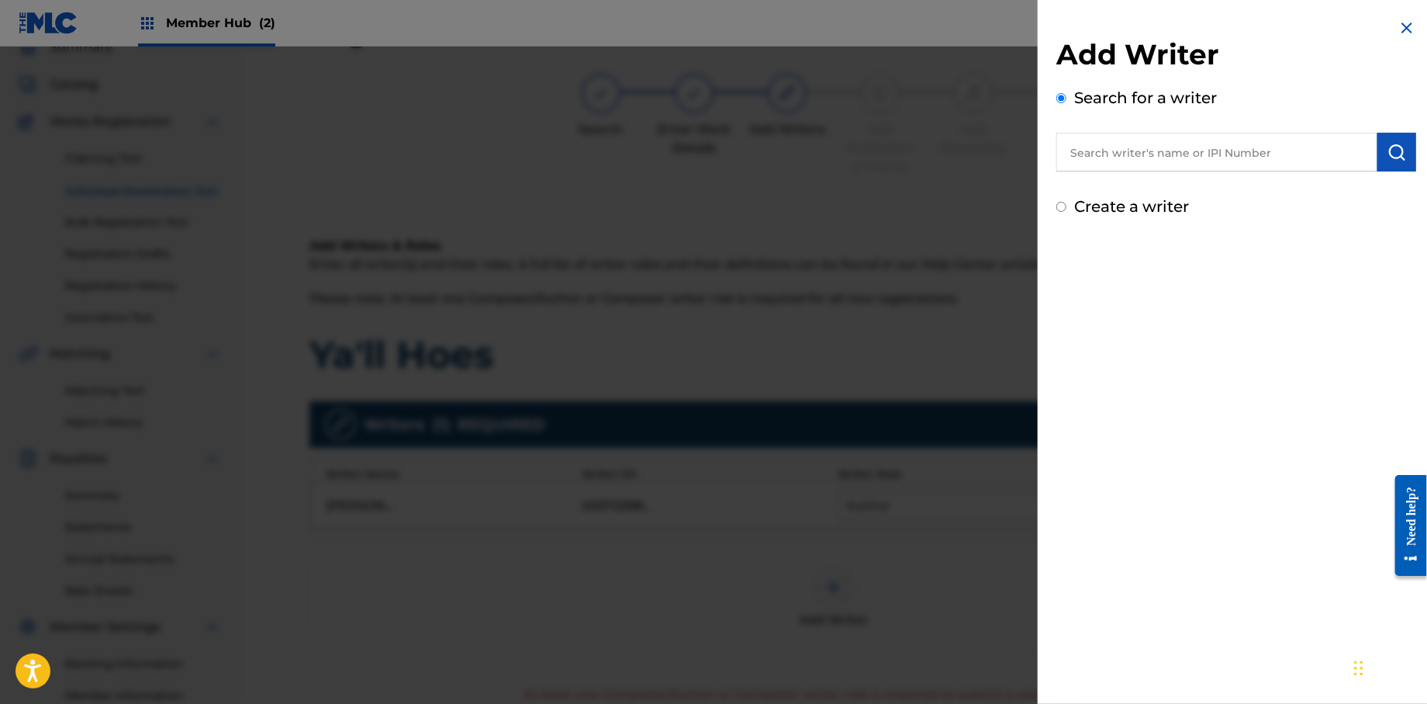
click at [1061, 206] on input "Create a writer" at bounding box center [1062, 207] width 10 height 10
radio input "false"
radio input "true"
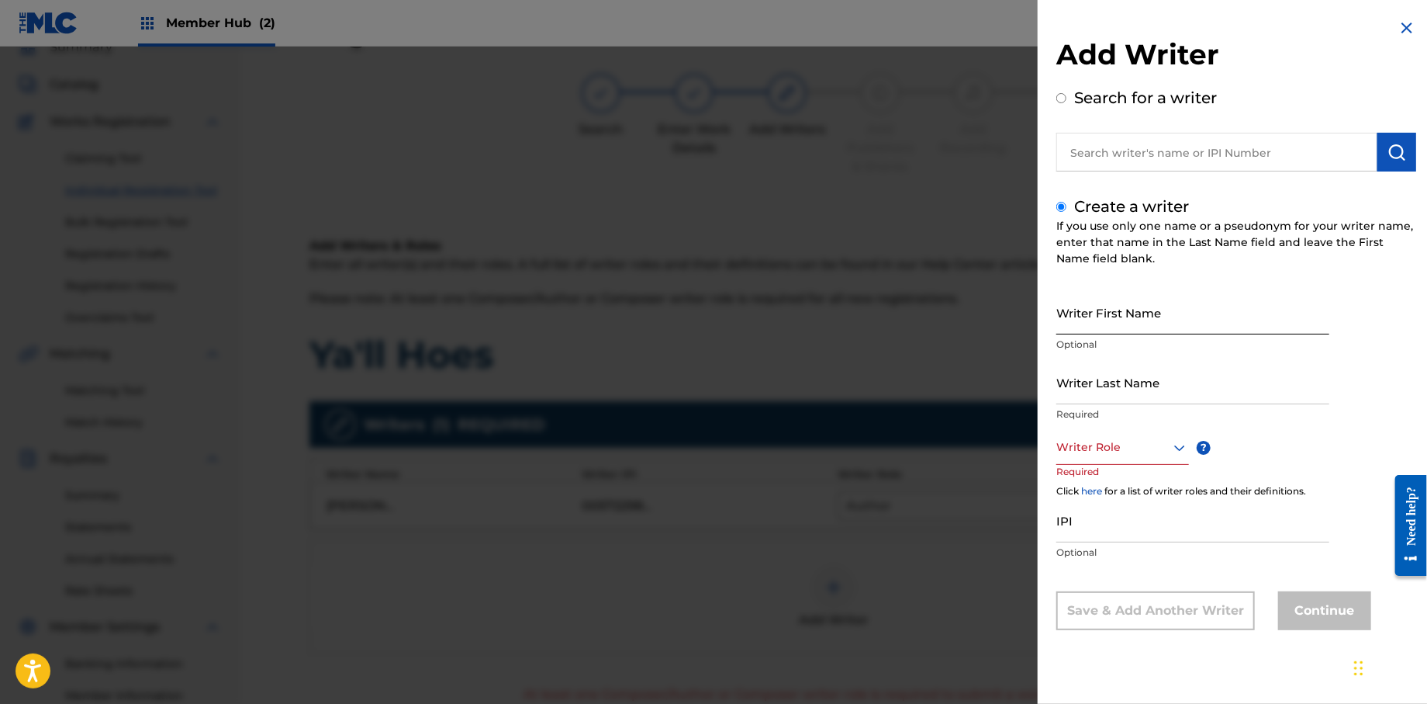
click at [1071, 320] on input "Writer First Name" at bounding box center [1193, 312] width 273 height 44
type input "[PERSON_NAME]"
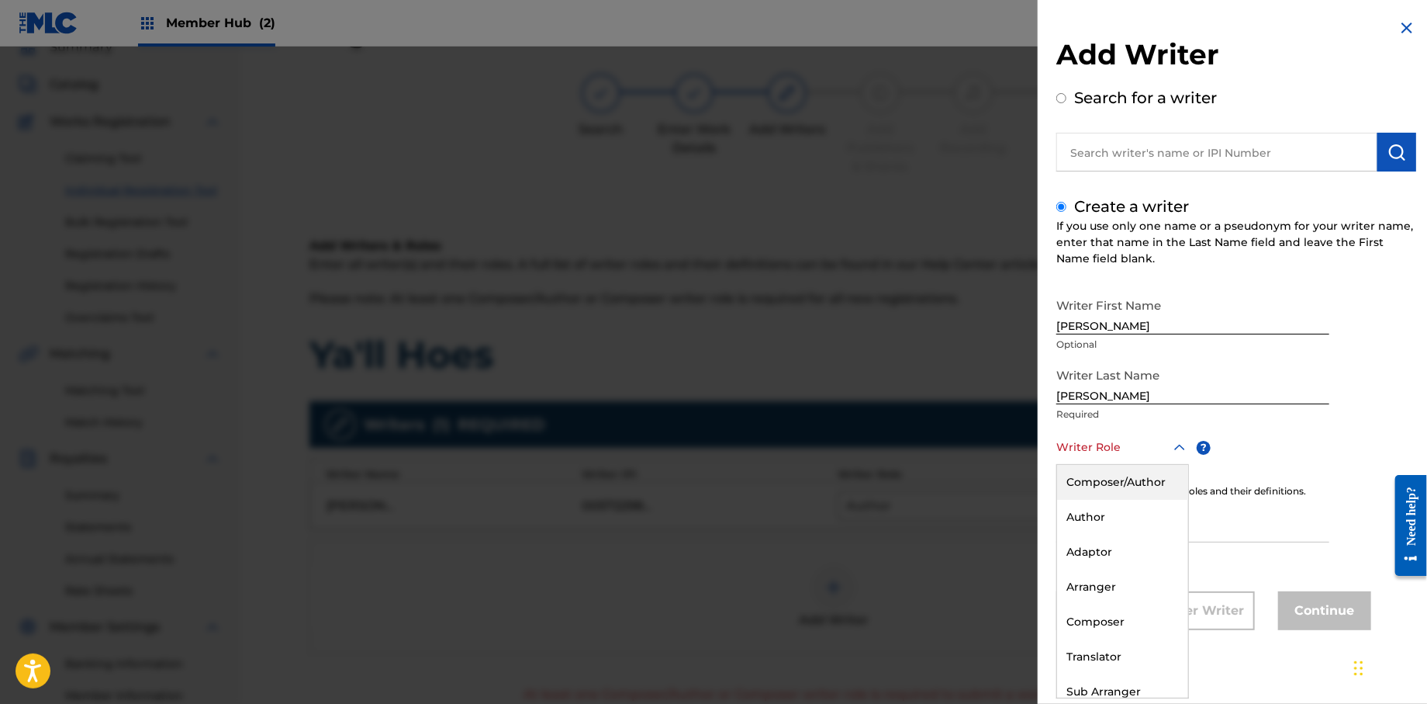
click at [1083, 456] on div "Writer Role" at bounding box center [1123, 447] width 133 height 35
click at [1087, 623] on div "Composer" at bounding box center [1122, 621] width 131 height 35
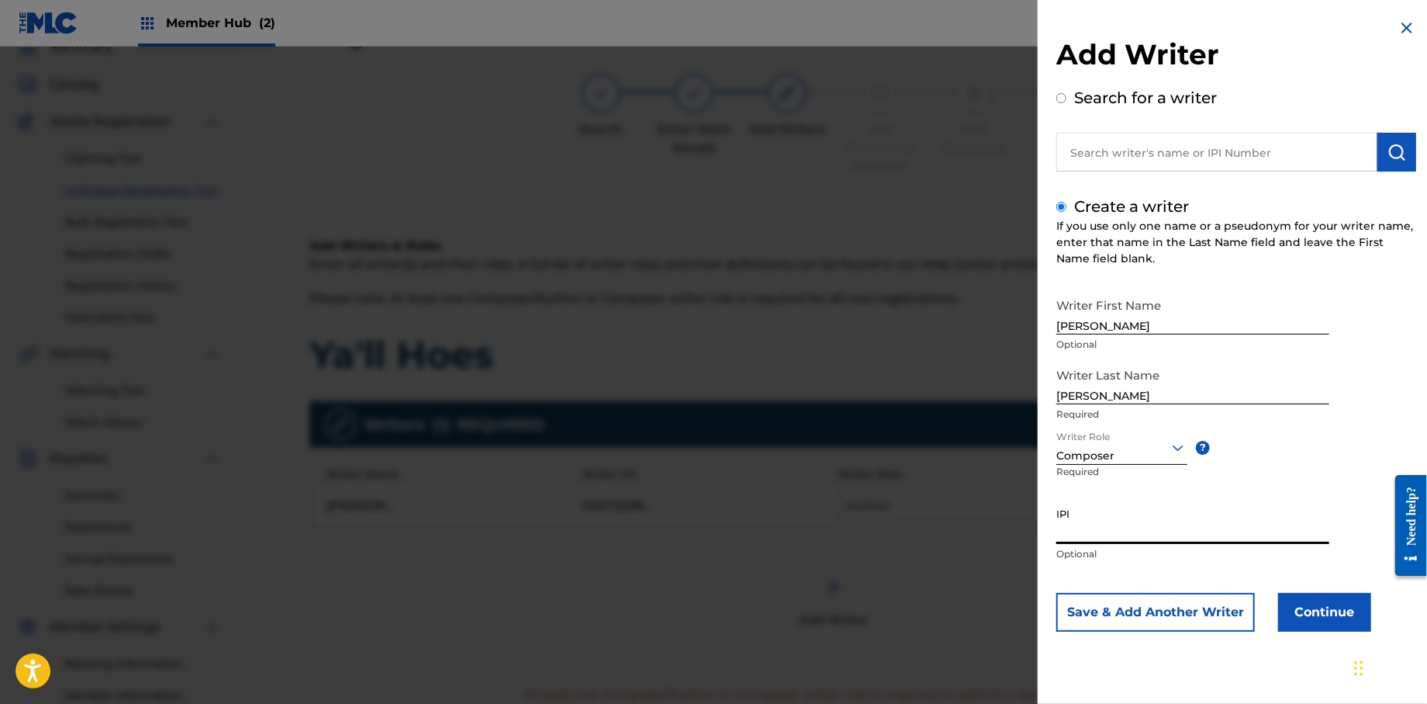
click at [1135, 536] on input "IPI" at bounding box center [1193, 522] width 273 height 44
type input "572298521"
click at [1328, 611] on button "Continue" at bounding box center [1325, 612] width 93 height 39
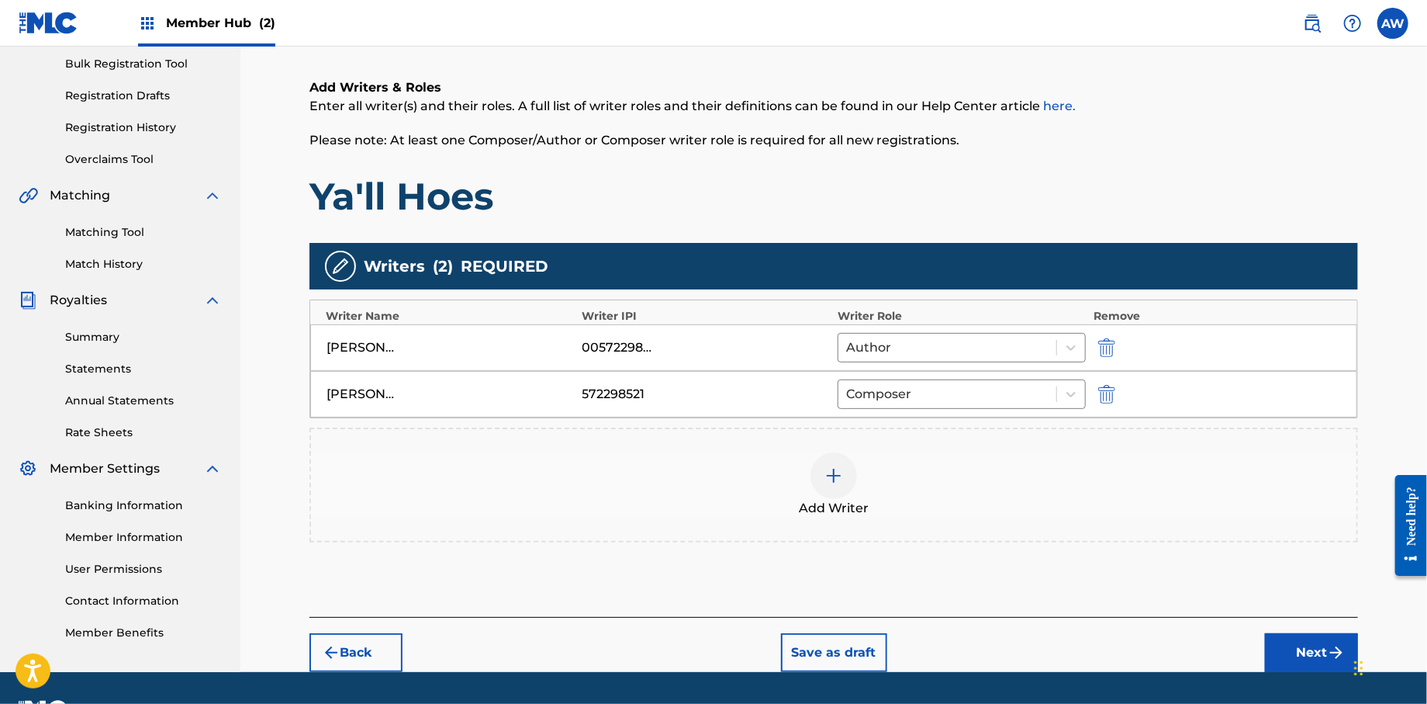
scroll to position [271, 0]
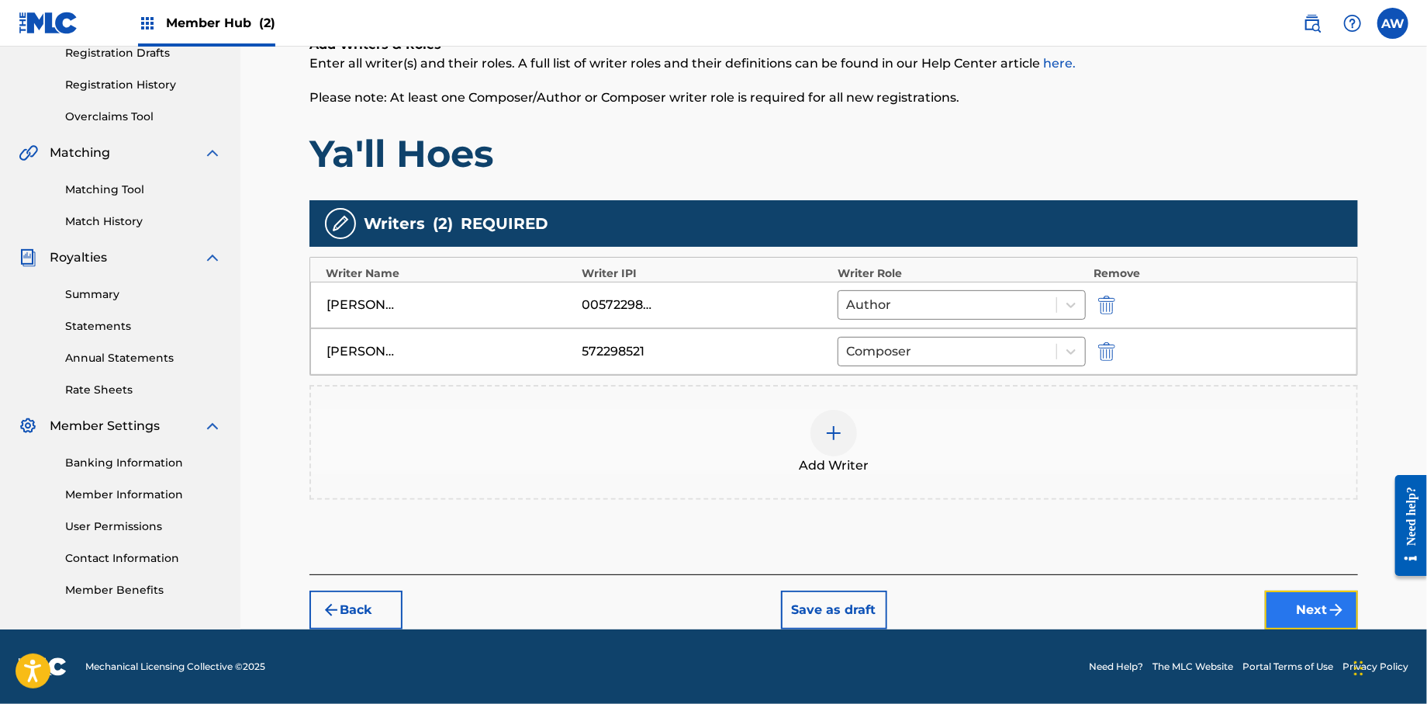
click at [1327, 613] on img "submit" at bounding box center [1336, 609] width 19 height 19
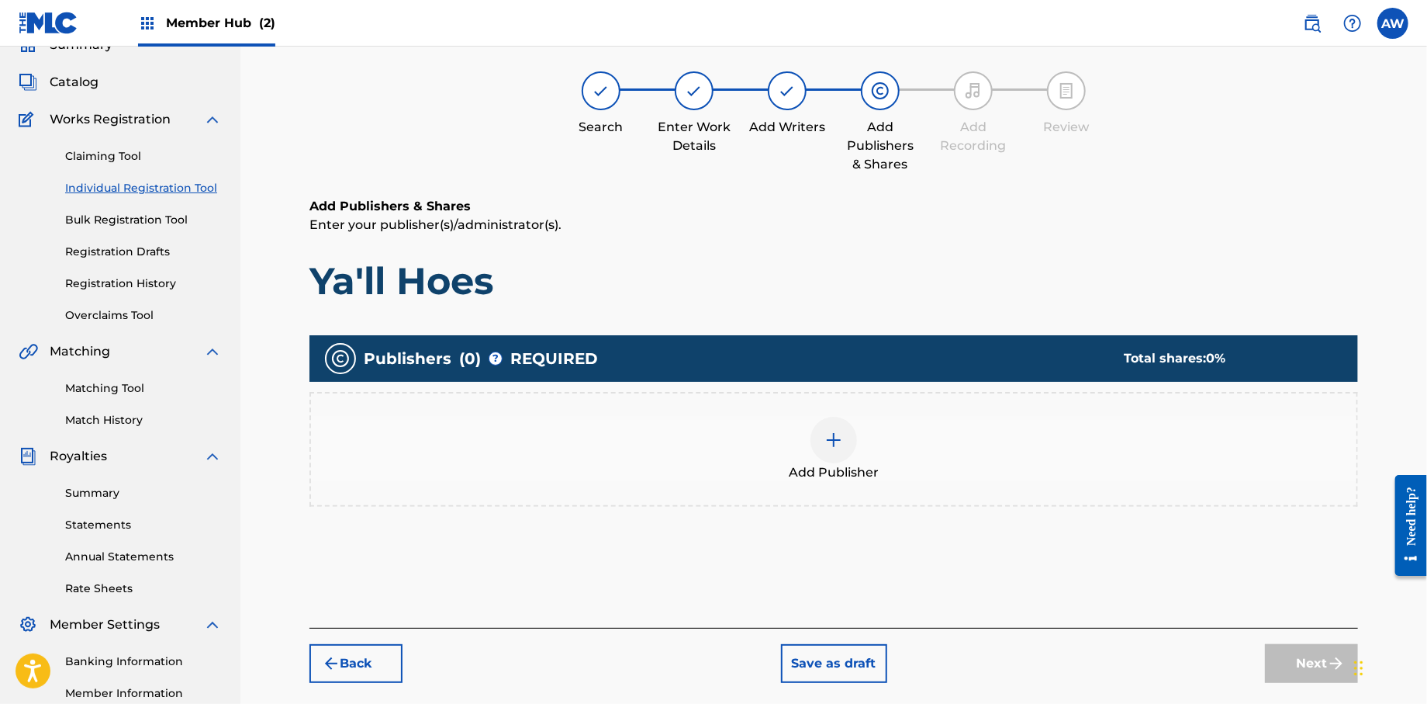
scroll to position [70, 0]
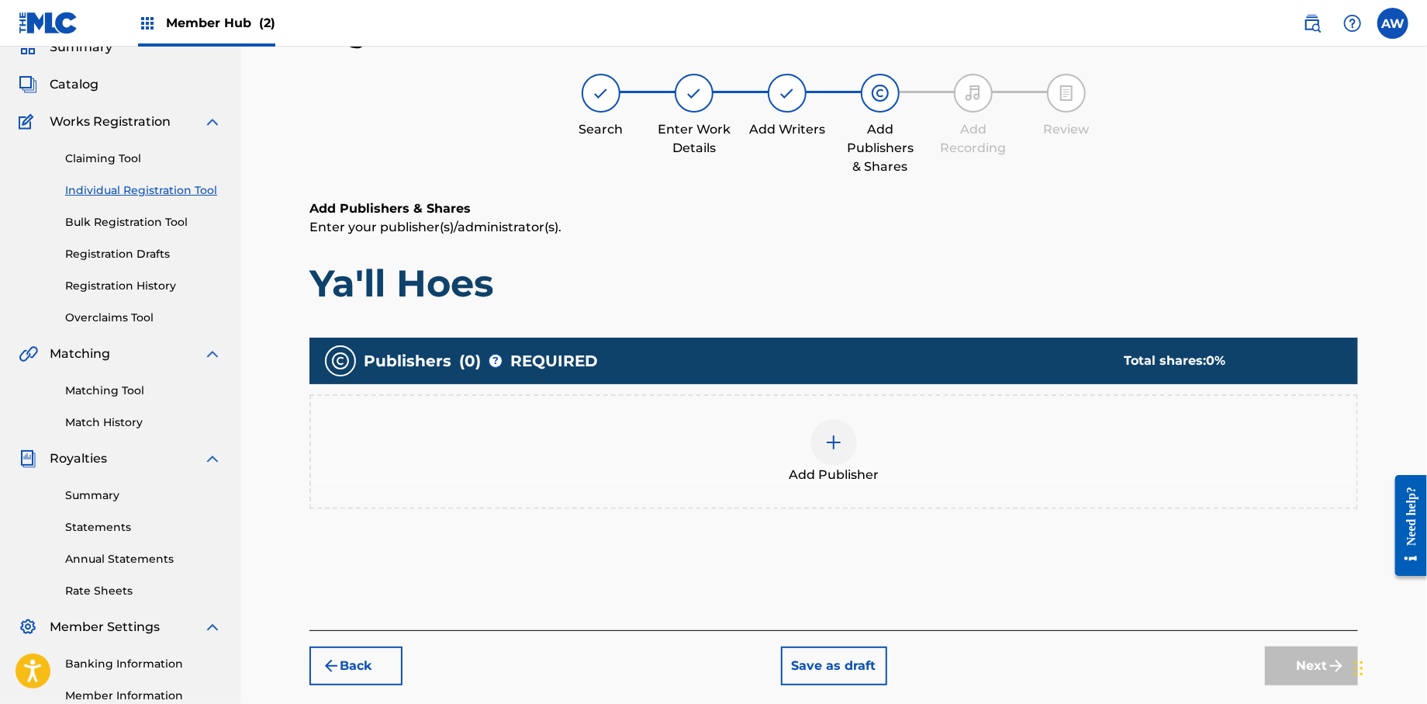
click at [829, 440] on img at bounding box center [834, 442] width 19 height 19
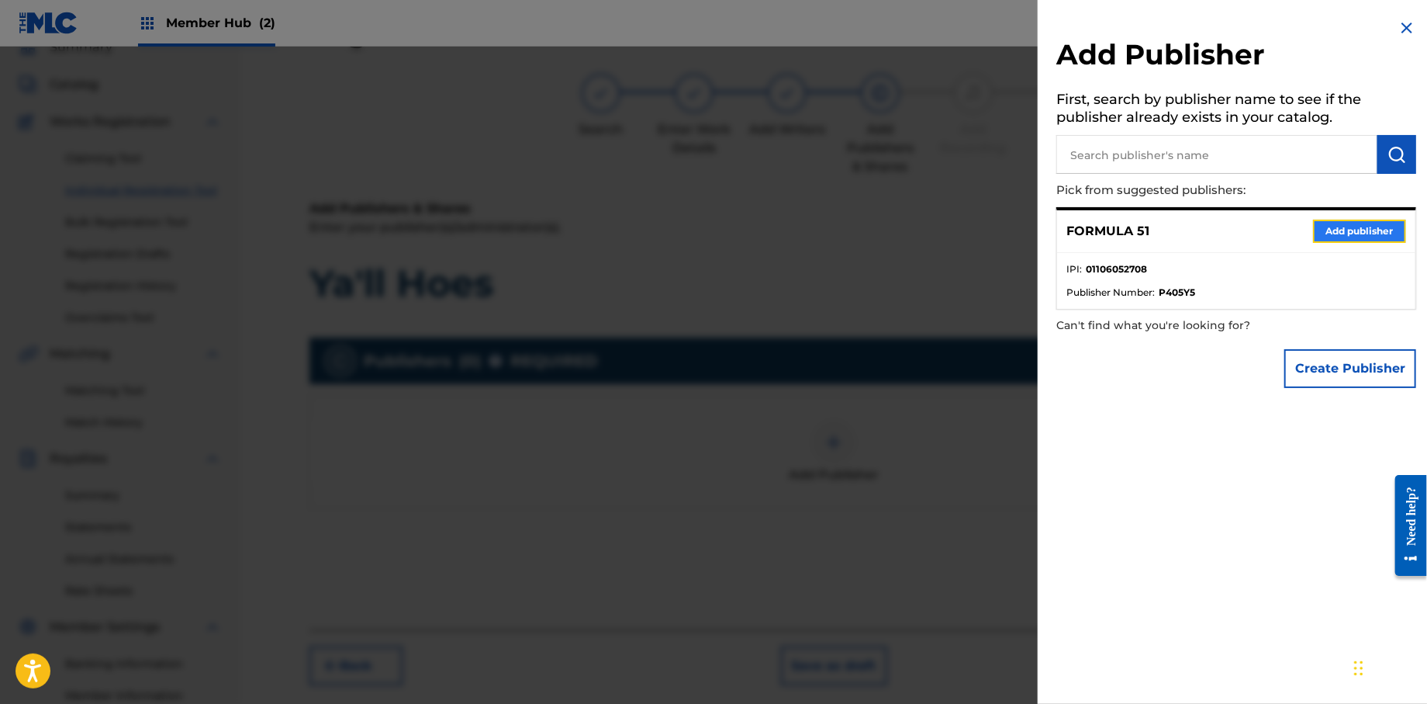
click at [1362, 227] on button "Add publisher" at bounding box center [1359, 231] width 93 height 23
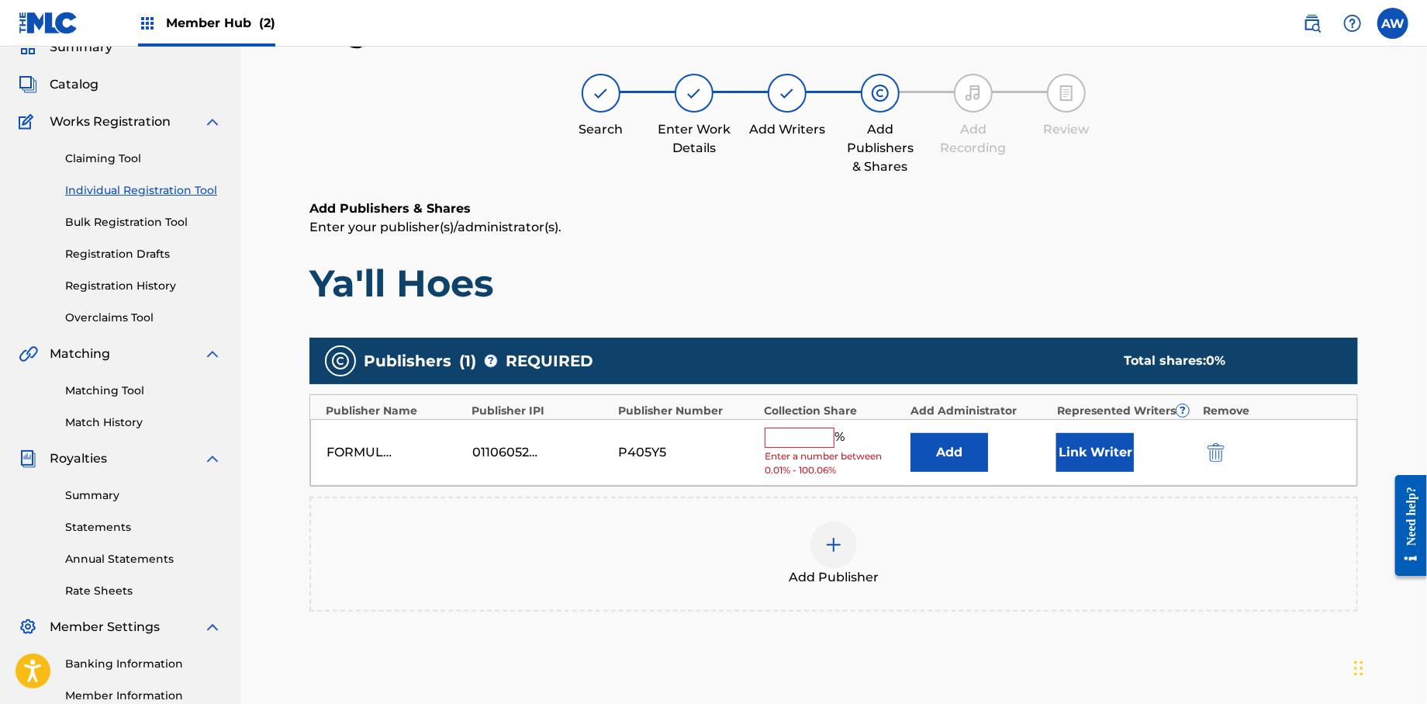
click at [798, 437] on input "text" at bounding box center [800, 437] width 70 height 20
type input "100"
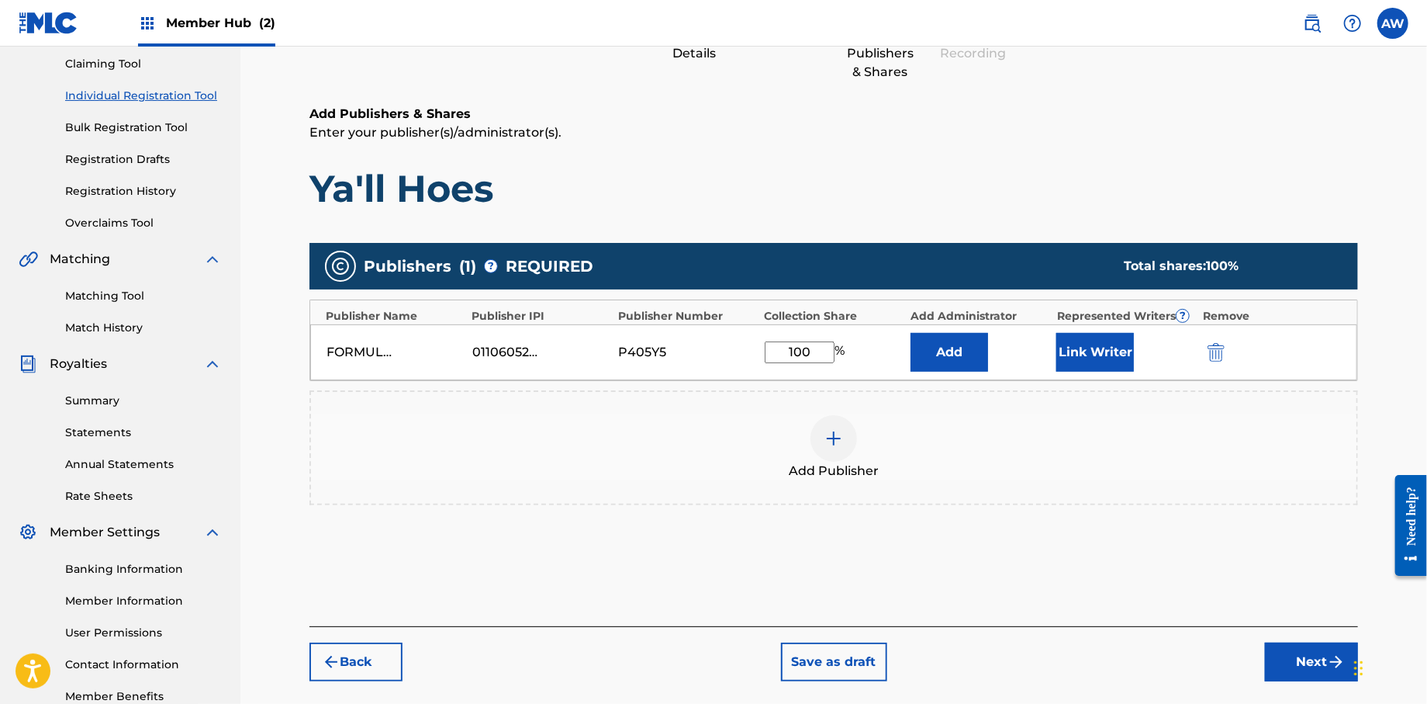
scroll to position [258, 0]
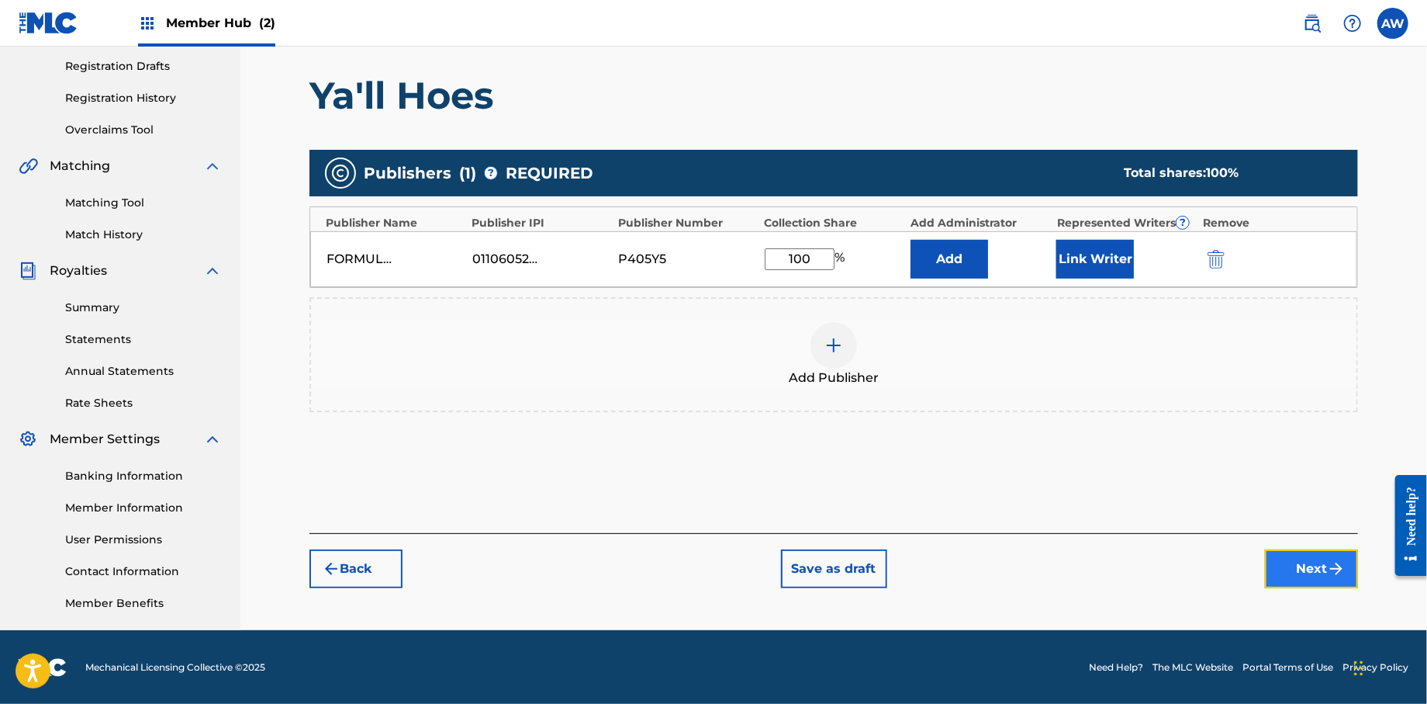
click at [1282, 567] on button "Next" at bounding box center [1311, 568] width 93 height 39
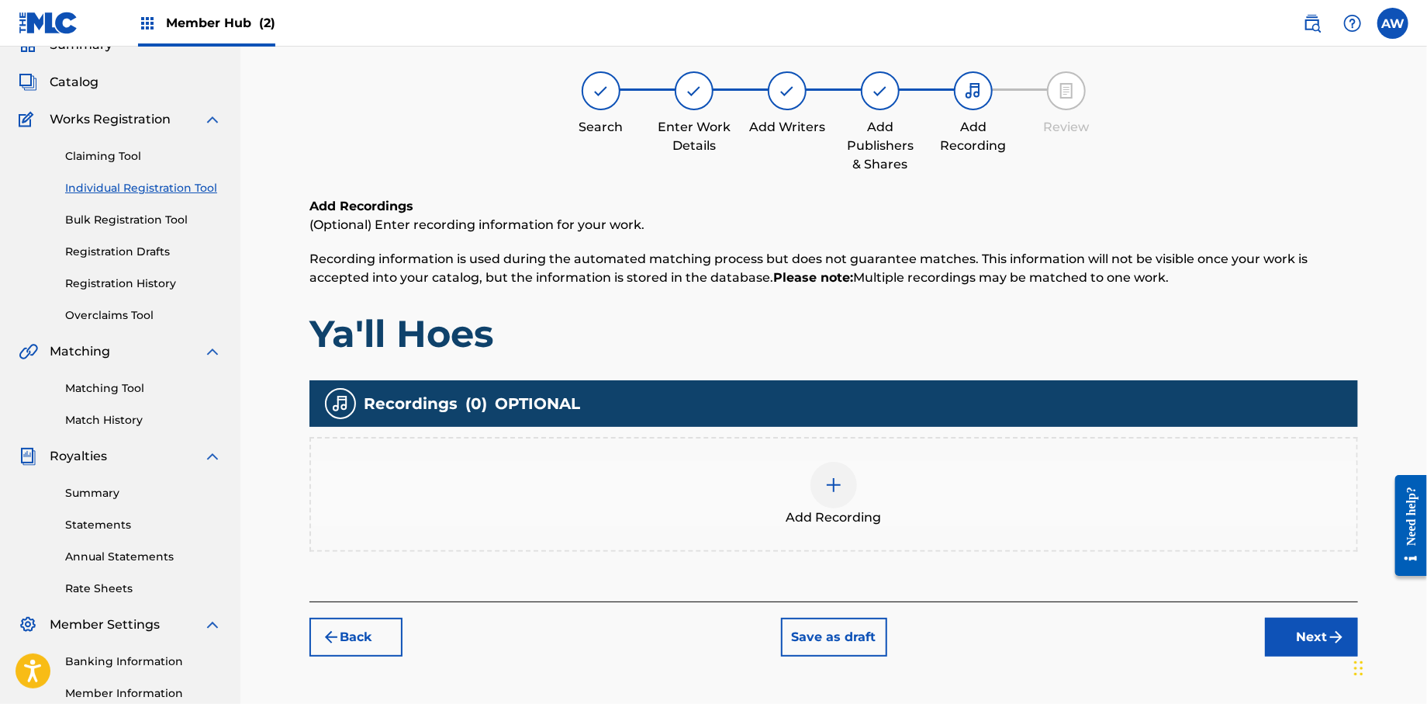
scroll to position [70, 0]
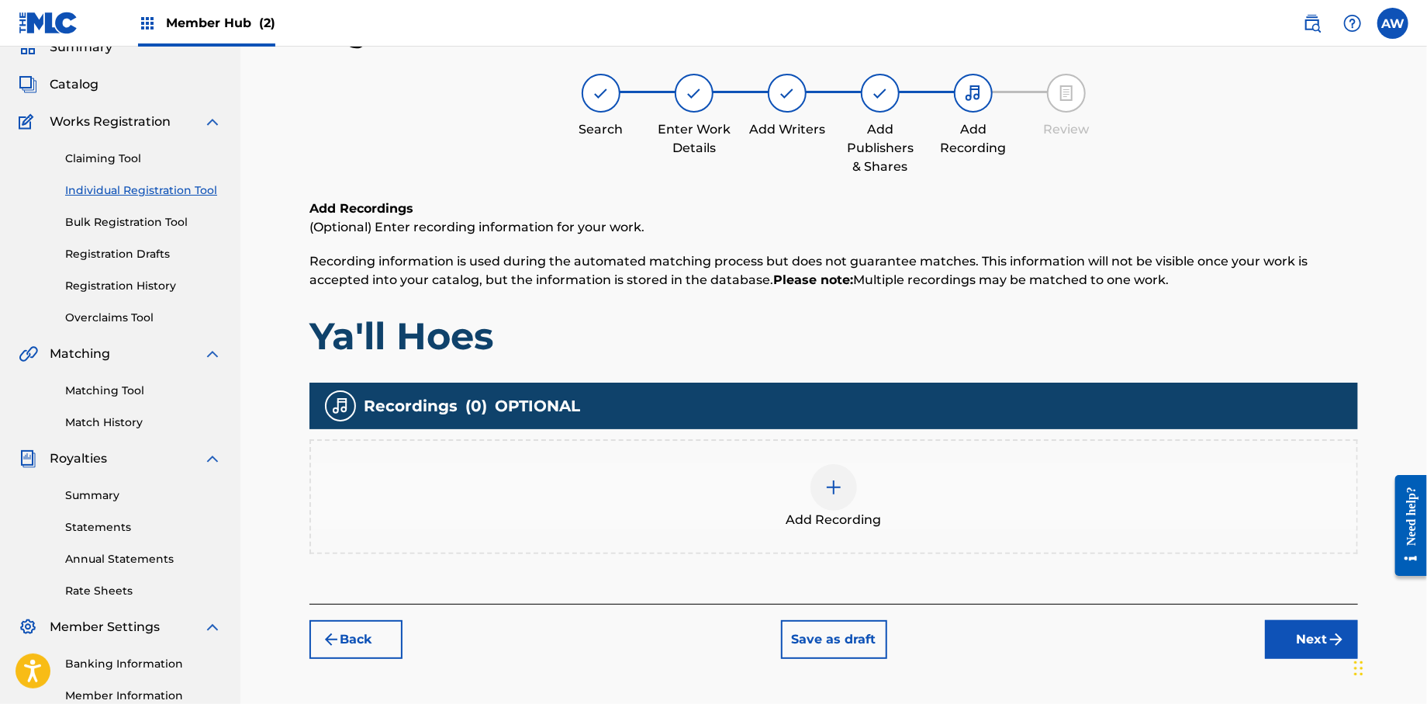
click at [826, 486] on img at bounding box center [834, 487] width 19 height 19
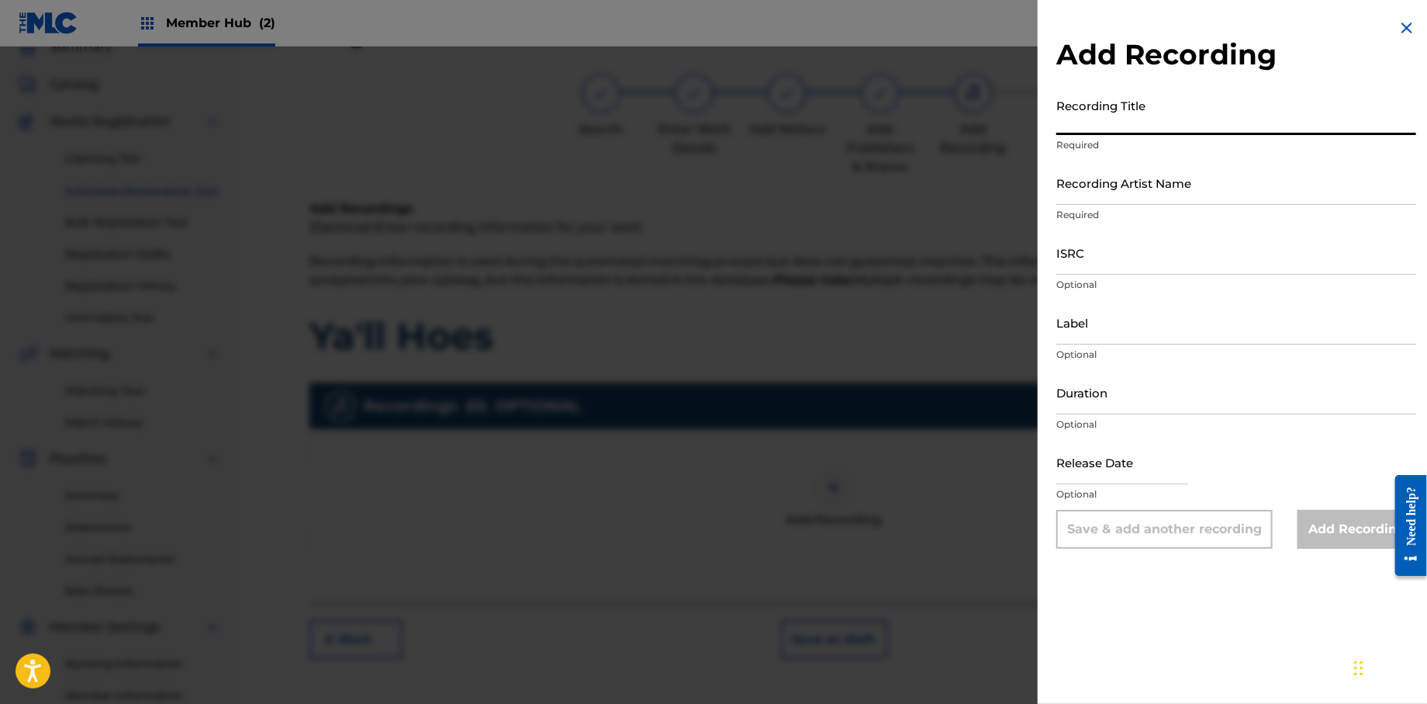
click at [1071, 122] on input "Recording Title" at bounding box center [1237, 113] width 360 height 44
type input "Papers, Vol. 1"
click at [1095, 197] on input "Recording Artist Name" at bounding box center [1237, 183] width 360 height 44
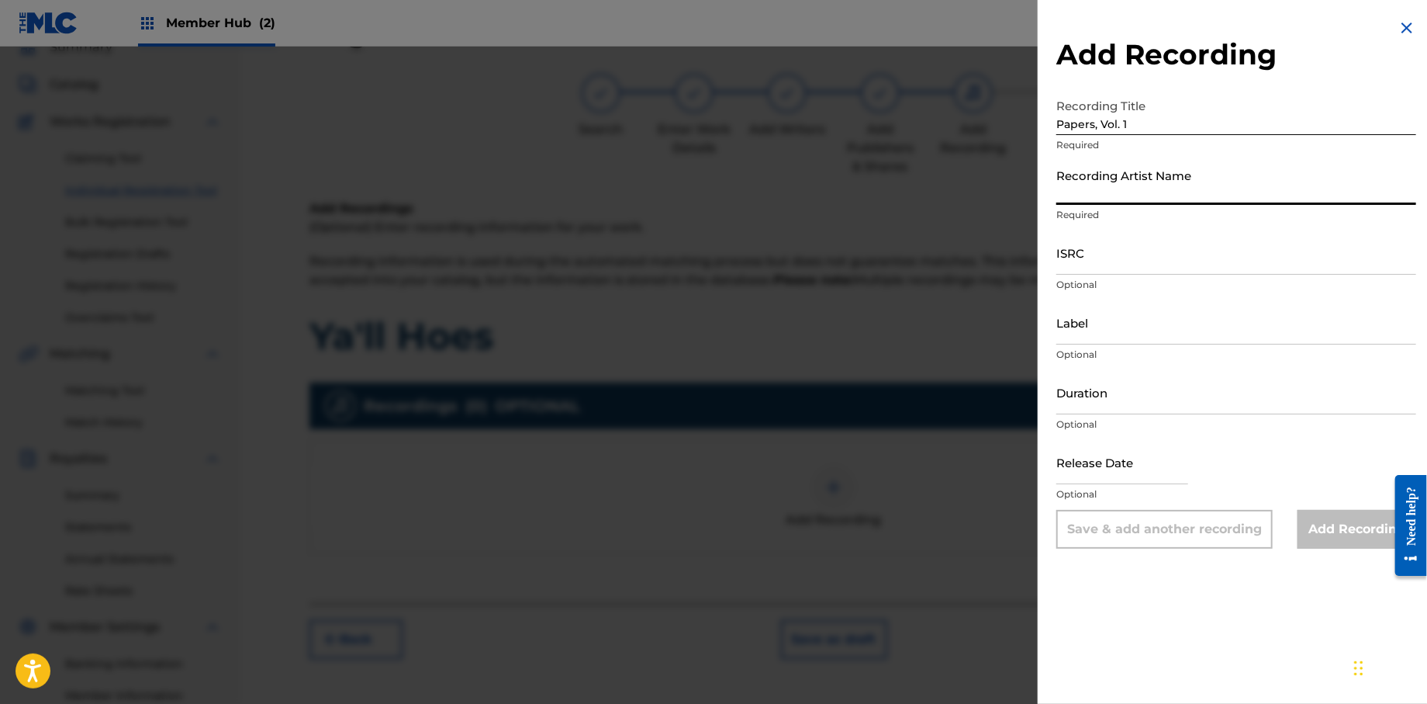
type input "T-Rock"
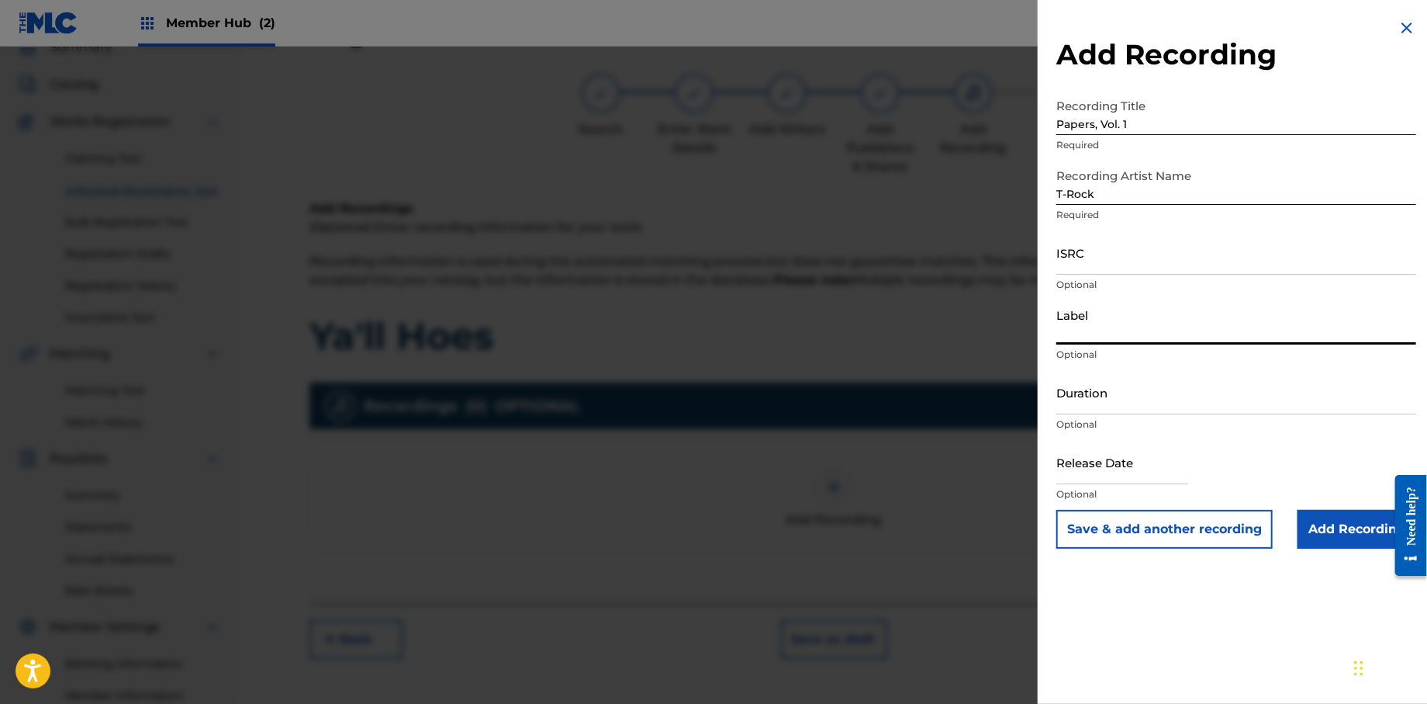
click at [1132, 334] on input "Label" at bounding box center [1237, 322] width 360 height 44
type input "Rock Solid Music"
select select "8"
select select "2025"
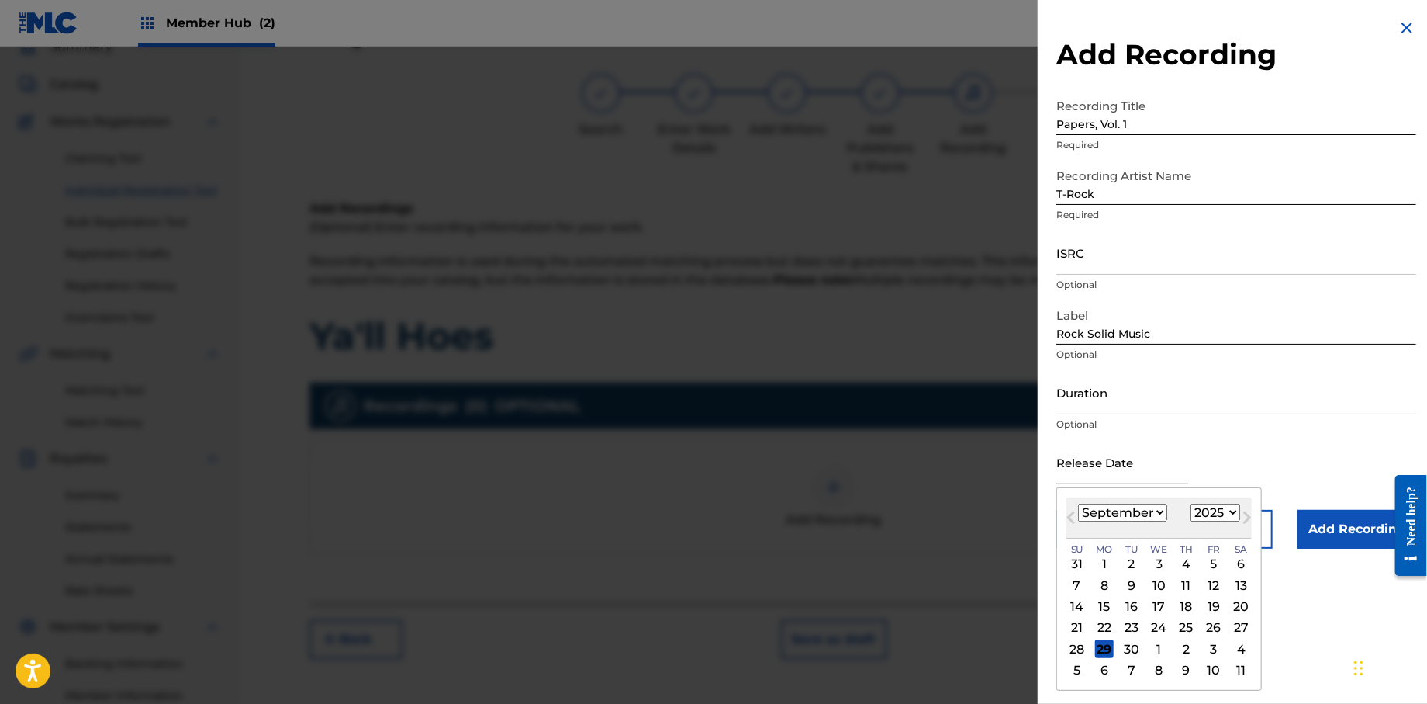
click at [1104, 483] on input "text" at bounding box center [1123, 462] width 132 height 44
type input "January 1 2013"
select select "0"
select select "2013"
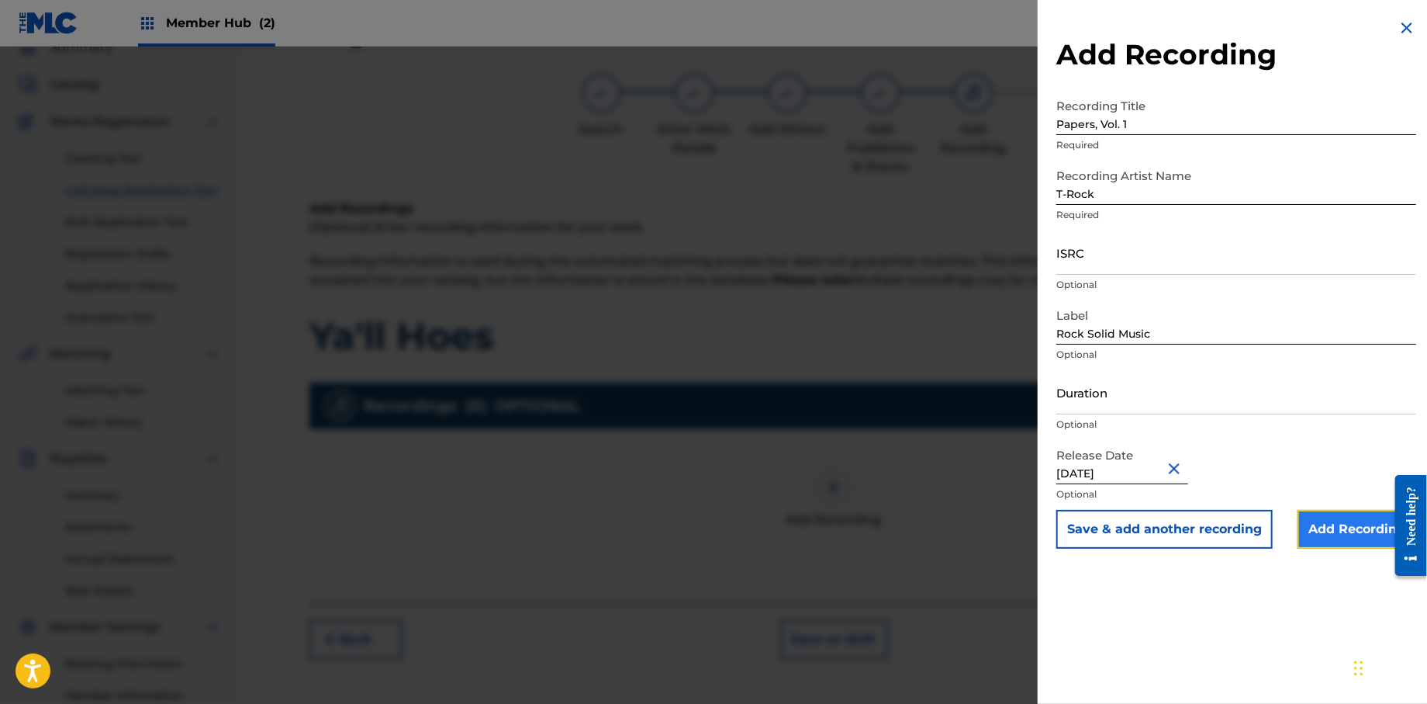
click at [1323, 538] on input "Add Recording" at bounding box center [1357, 529] width 119 height 39
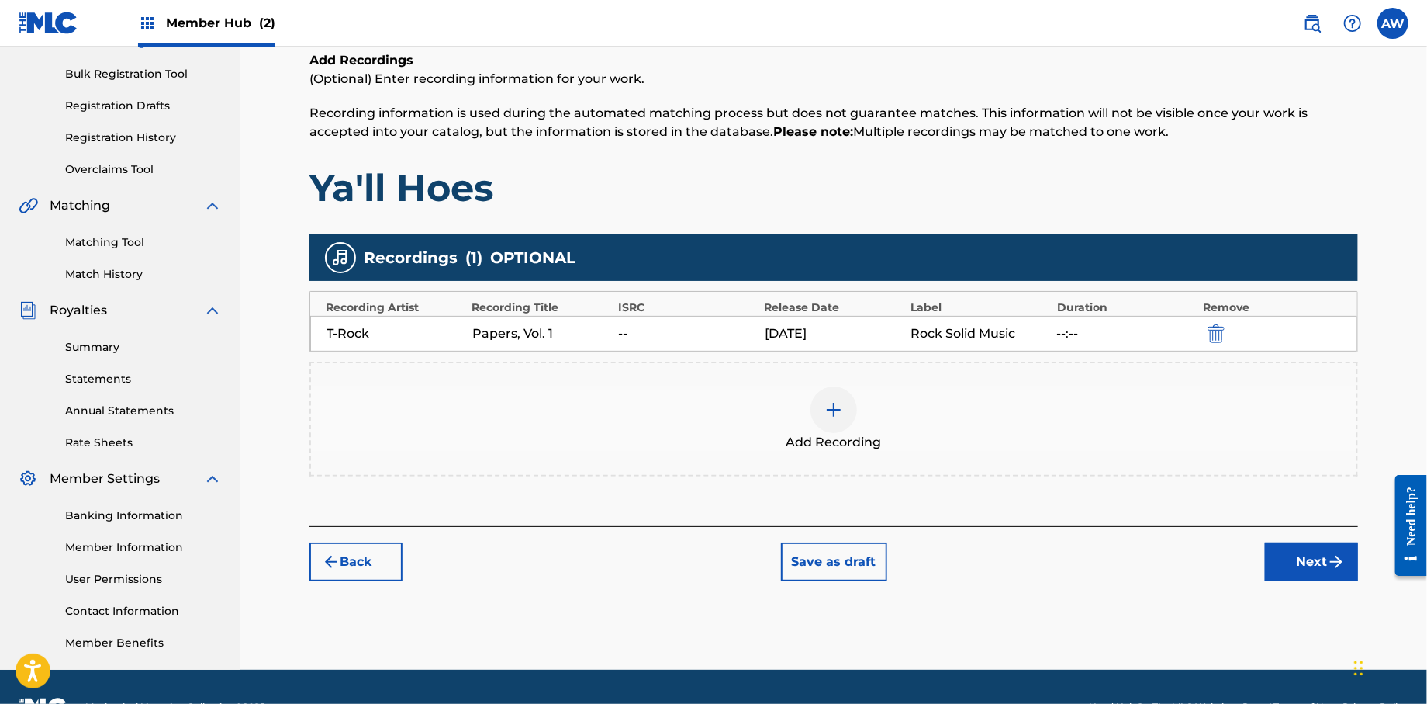
scroll to position [258, 0]
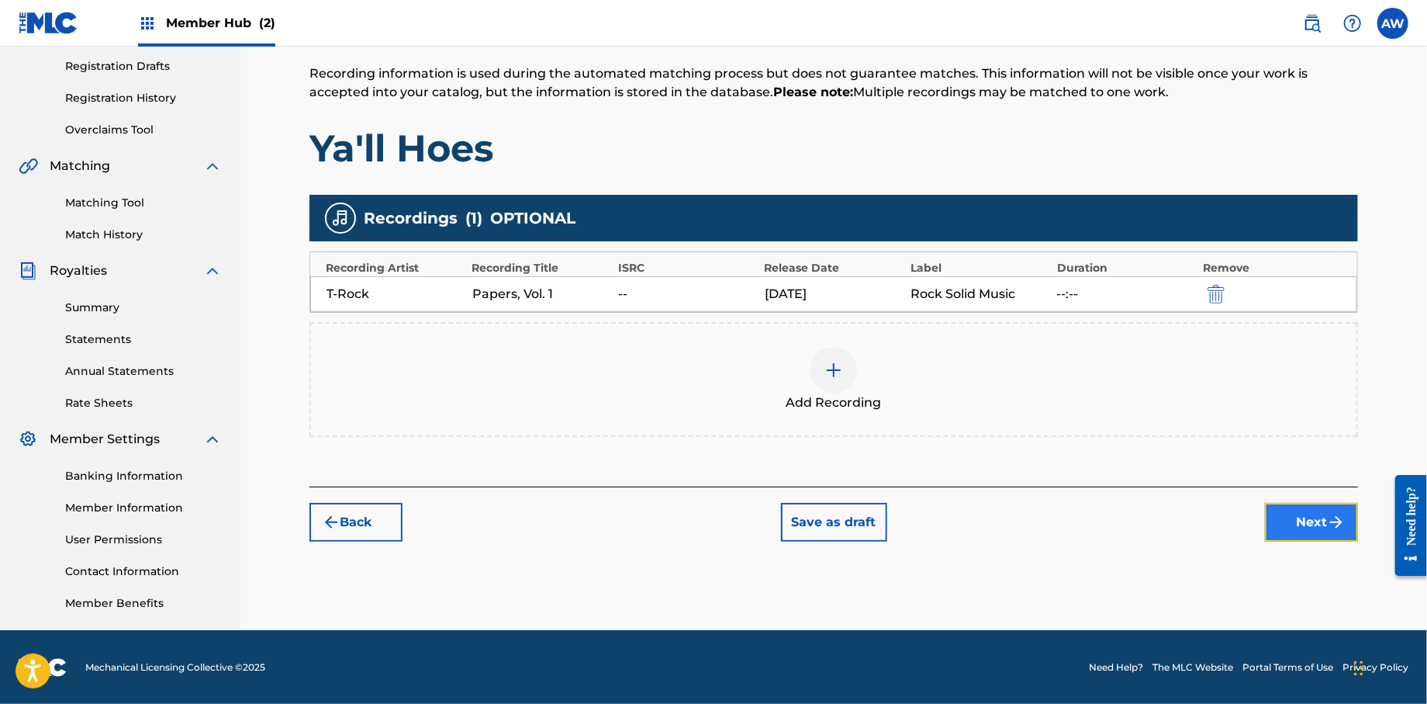
click at [1313, 524] on button "Next" at bounding box center [1311, 522] width 93 height 39
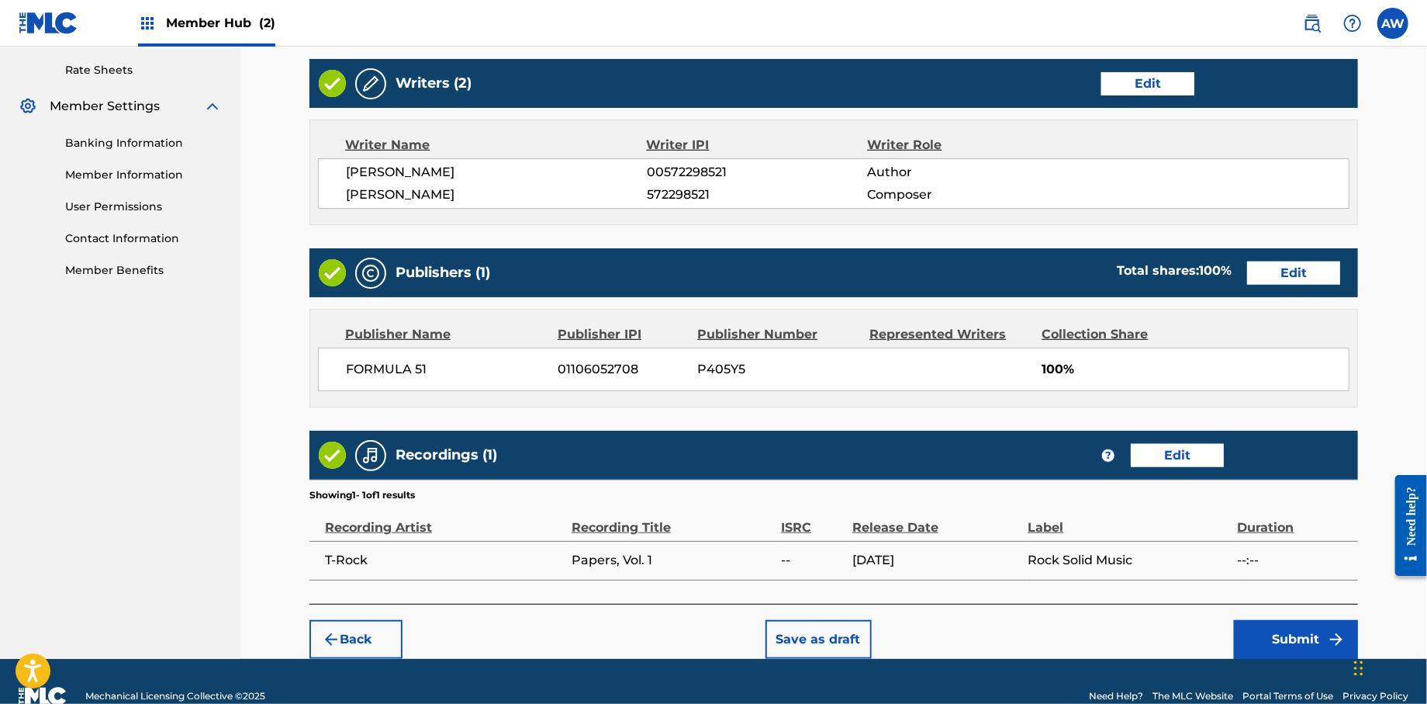
scroll to position [619, 0]
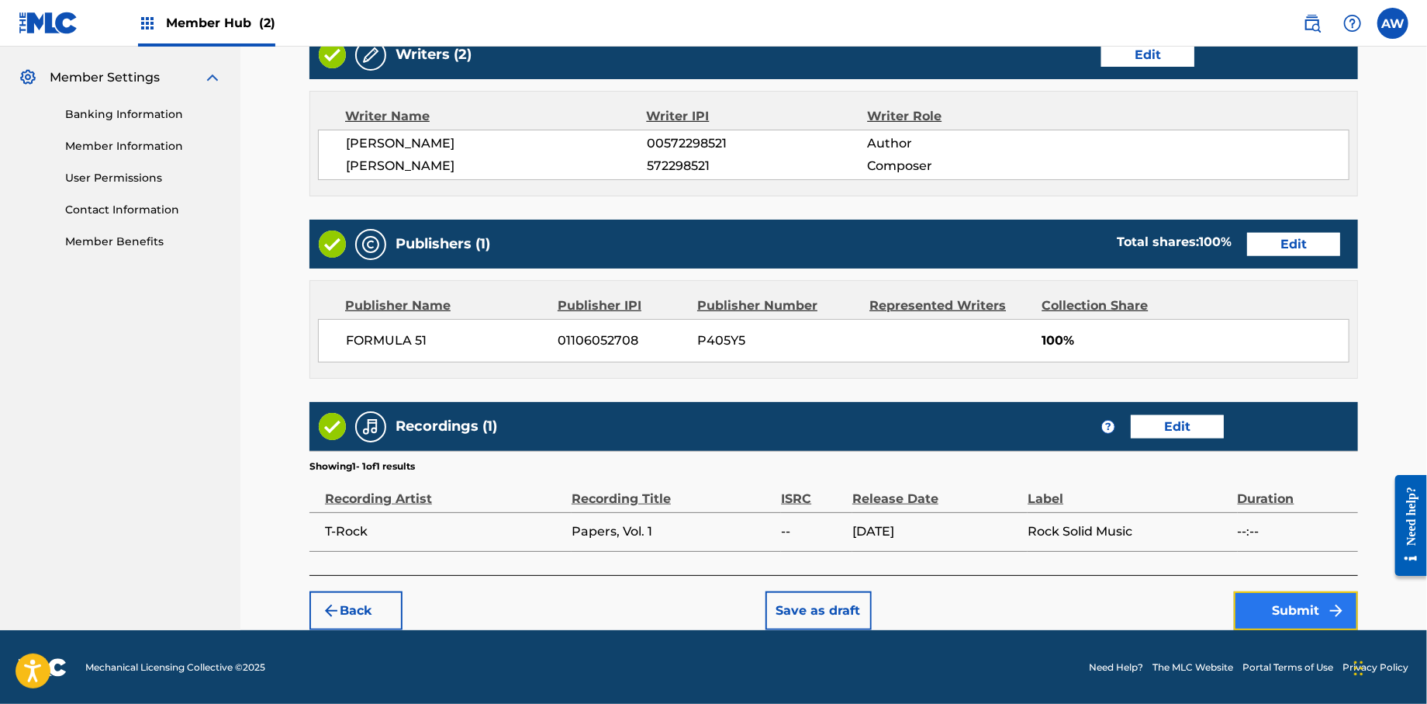
click at [1292, 614] on button "Submit" at bounding box center [1296, 610] width 124 height 39
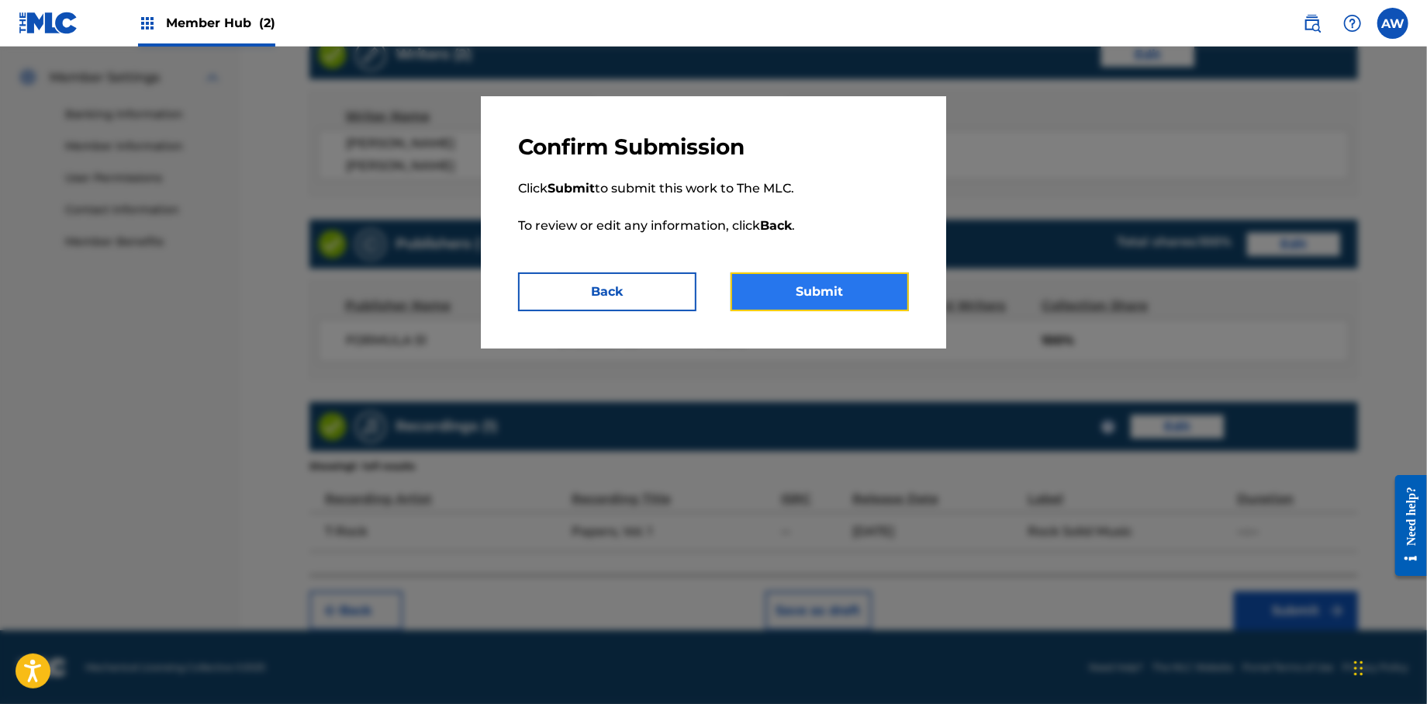
click at [872, 301] on button "Submit" at bounding box center [820, 291] width 178 height 39
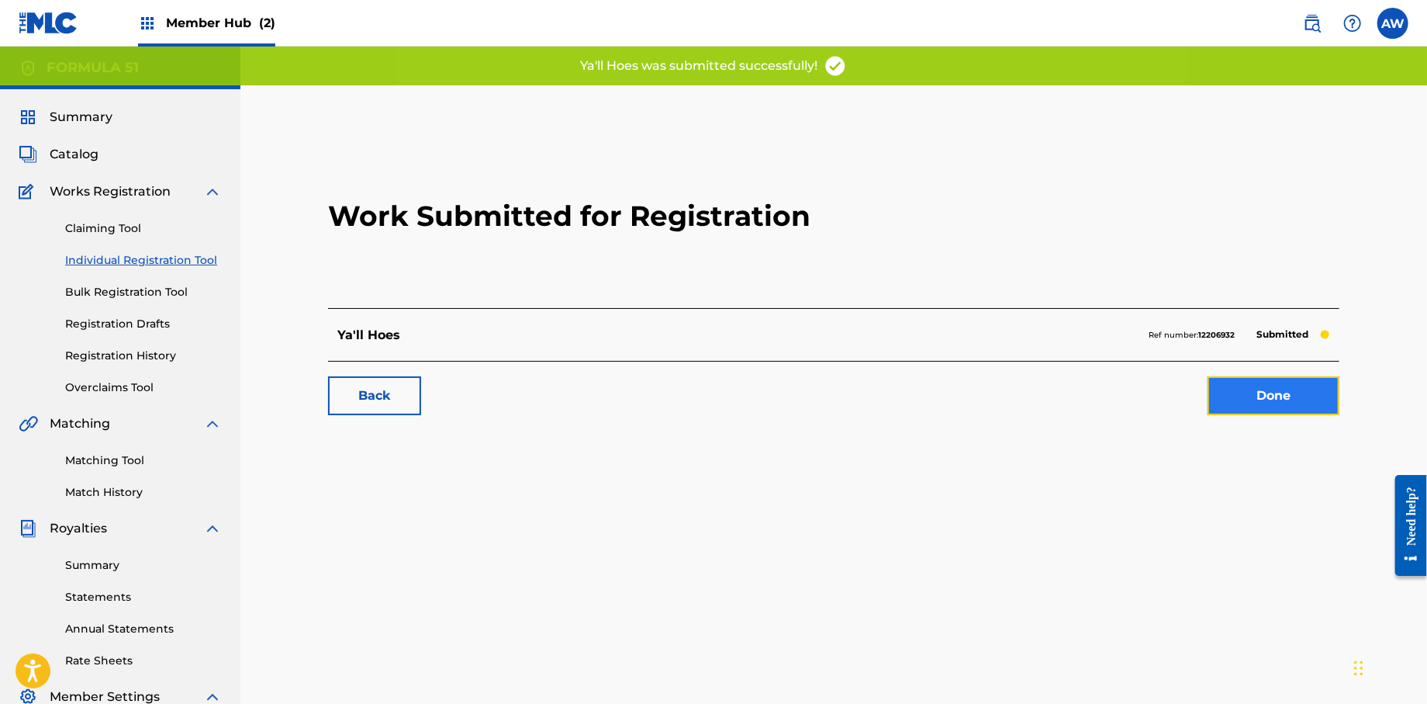
click at [1275, 402] on link "Done" at bounding box center [1274, 395] width 132 height 39
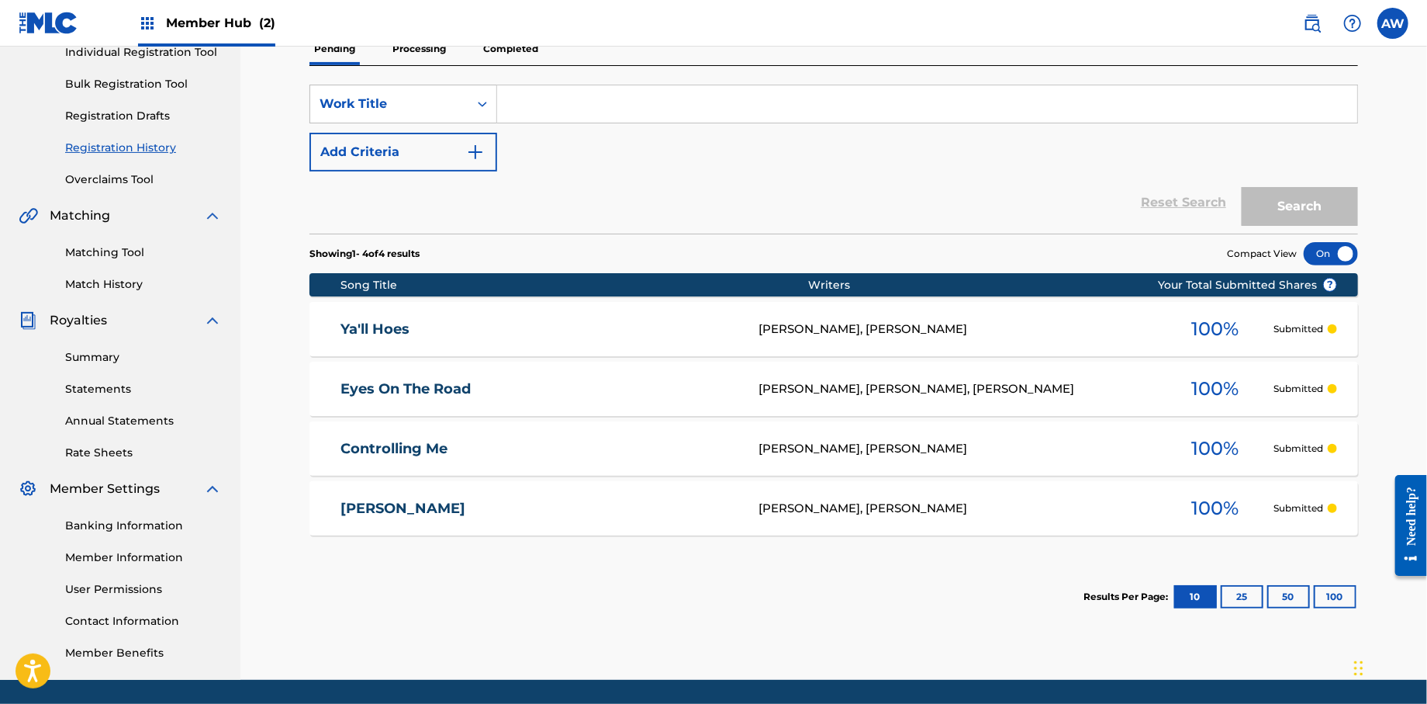
scroll to position [206, 0]
